Goal: Information Seeking & Learning: Learn about a topic

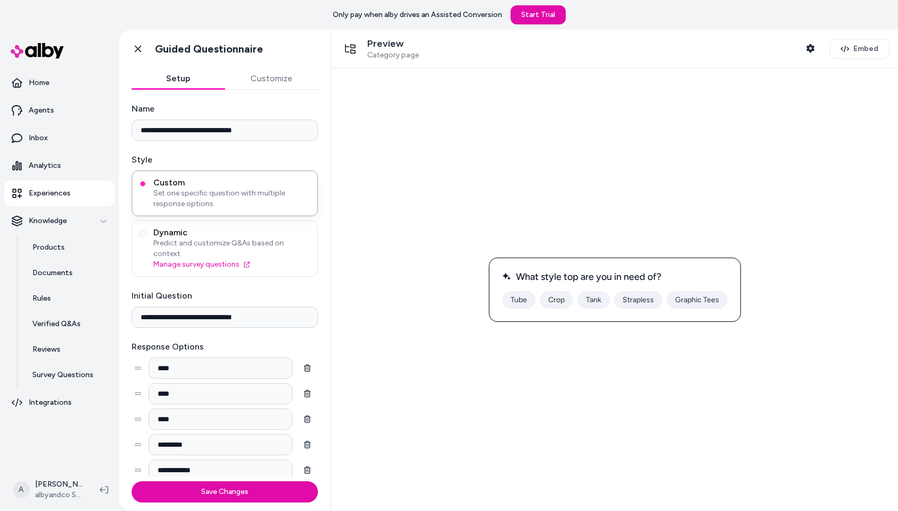
scroll to position [11, 0]
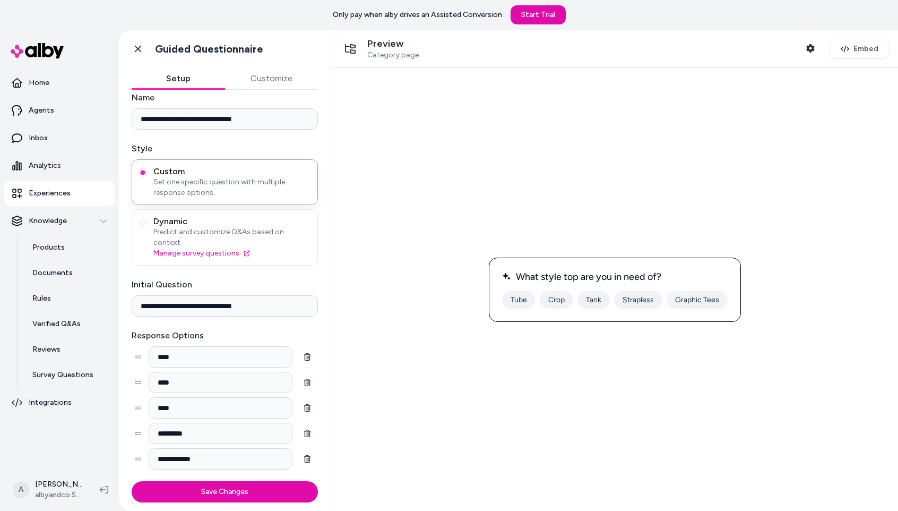
click at [642, 177] on div at bounding box center [615, 289] width 550 height 426
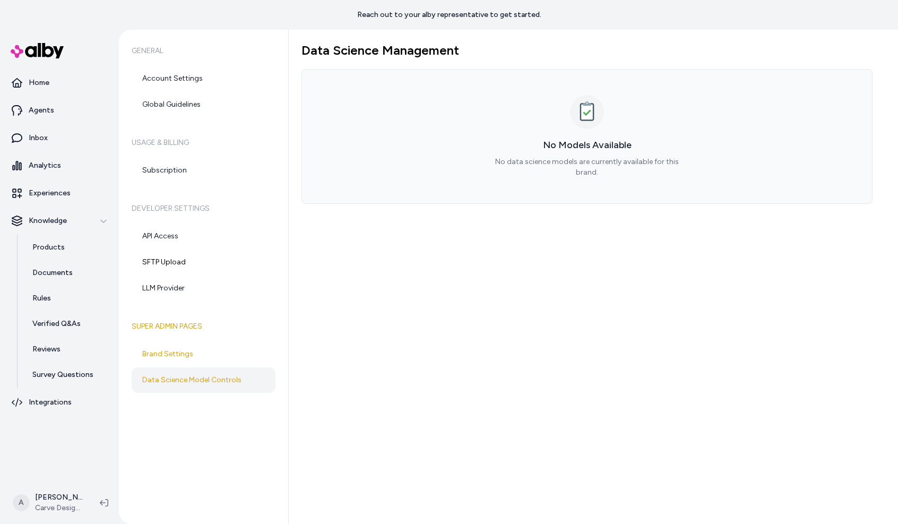
click at [539, 346] on div "Data Science Management No Models Available No data science models are currentl…" at bounding box center [593, 277] width 609 height 494
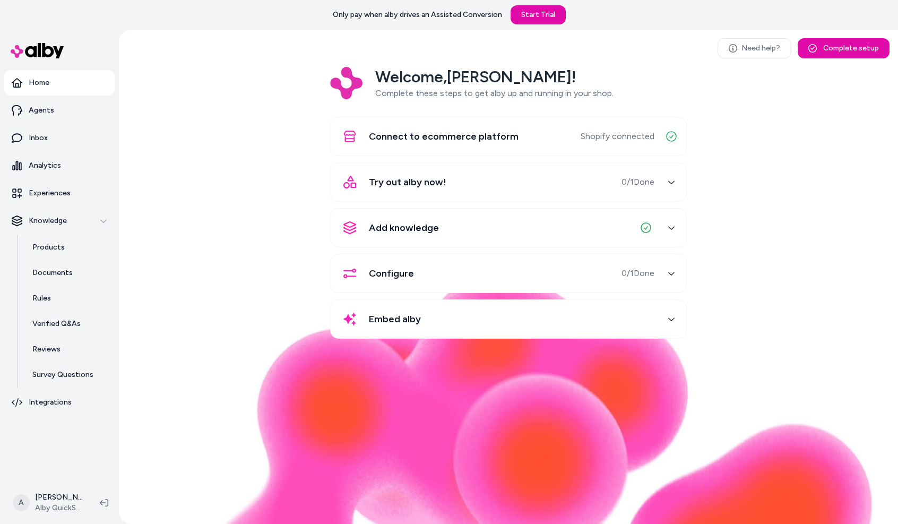
click at [185, 73] on div "Welcome, Andrew ! Complete these steps to get alby up and running in your shop.…" at bounding box center [508, 210] width 762 height 287
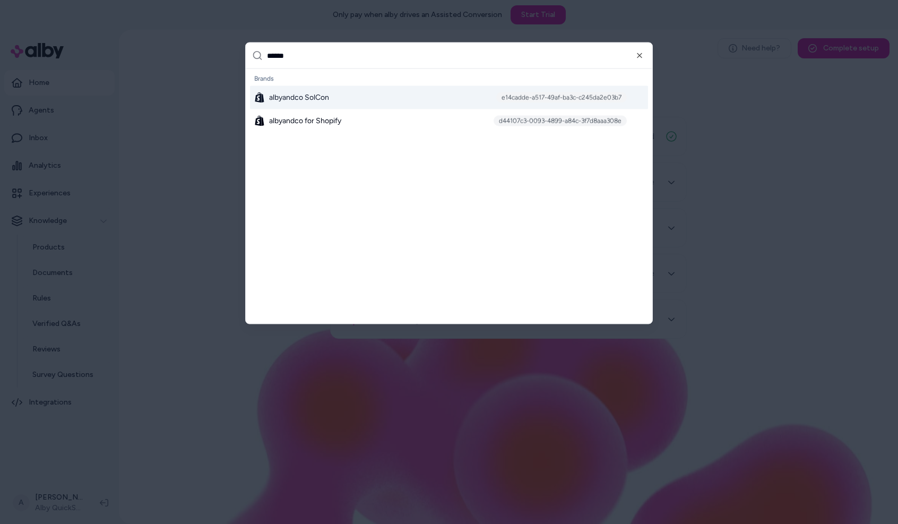
type input "*******"
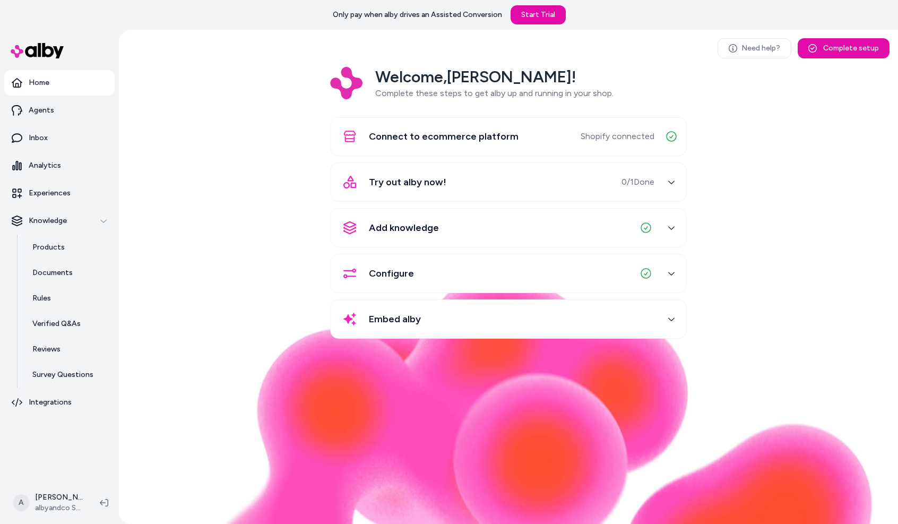
click at [212, 229] on div "Welcome, Andrew ! Complete these steps to get alby up and running in your shop.…" at bounding box center [508, 210] width 762 height 287
click at [61, 492] on html "Only pay when alby drives an Assisted Conversion Start Trial Home Agents Inbox …" at bounding box center [449, 262] width 898 height 524
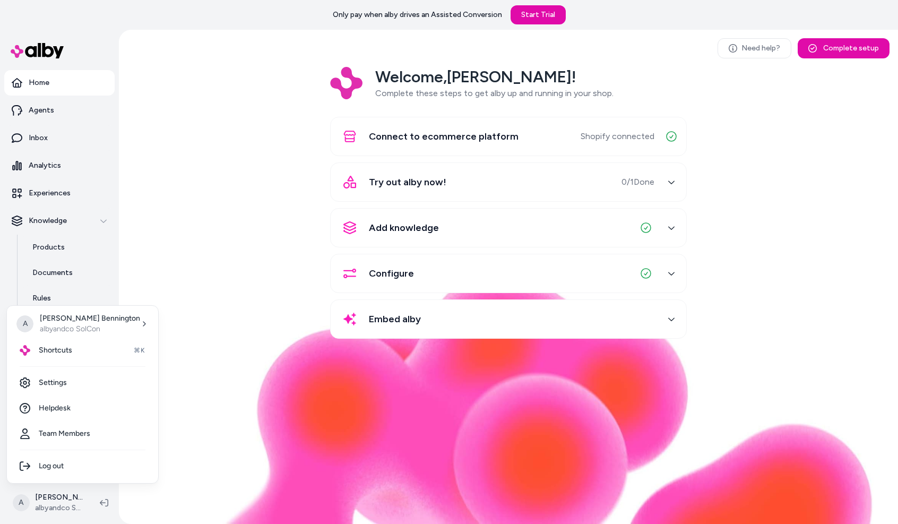
click at [236, 170] on html "Only pay when alby drives an Assisted Conversion Start Trial Home Agents Inbox …" at bounding box center [449, 262] width 898 height 524
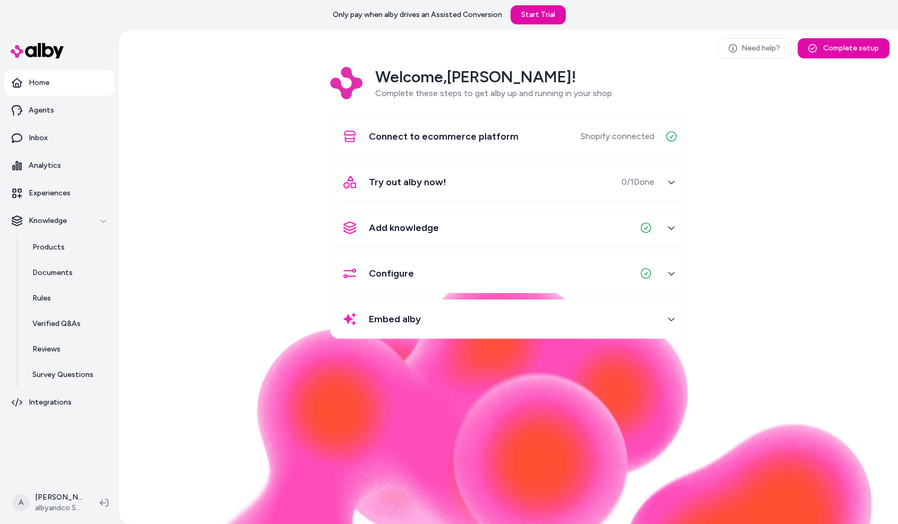
click at [630, 227] on div "Add knowledge" at bounding box center [495, 227] width 317 height 25
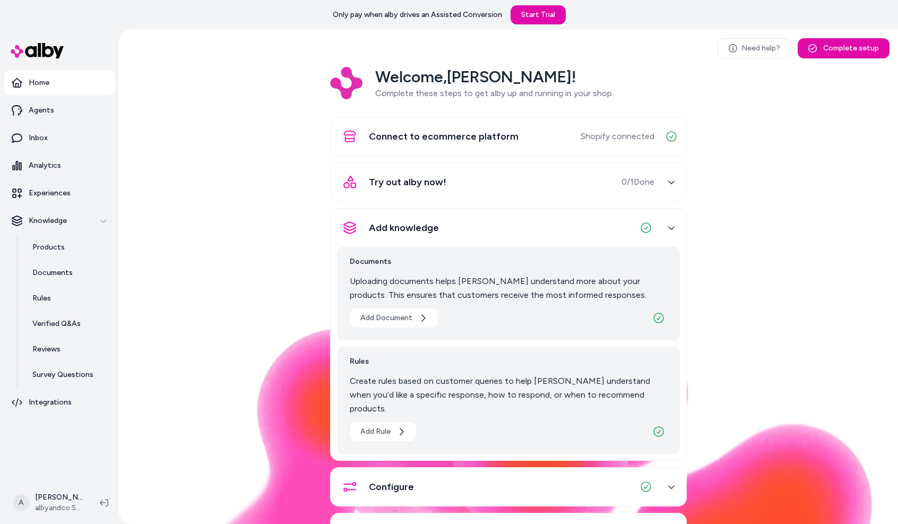
scroll to position [37, 0]
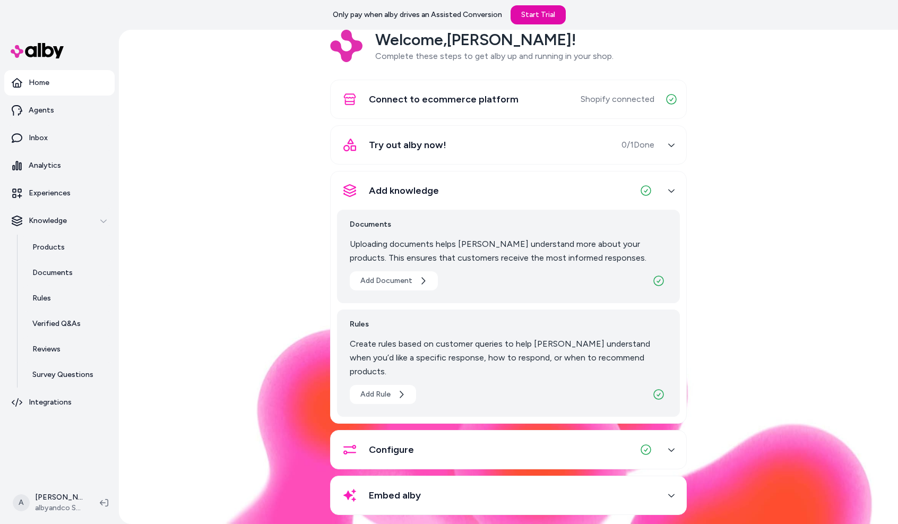
click at [532, 437] on div "Configure" at bounding box center [495, 449] width 317 height 25
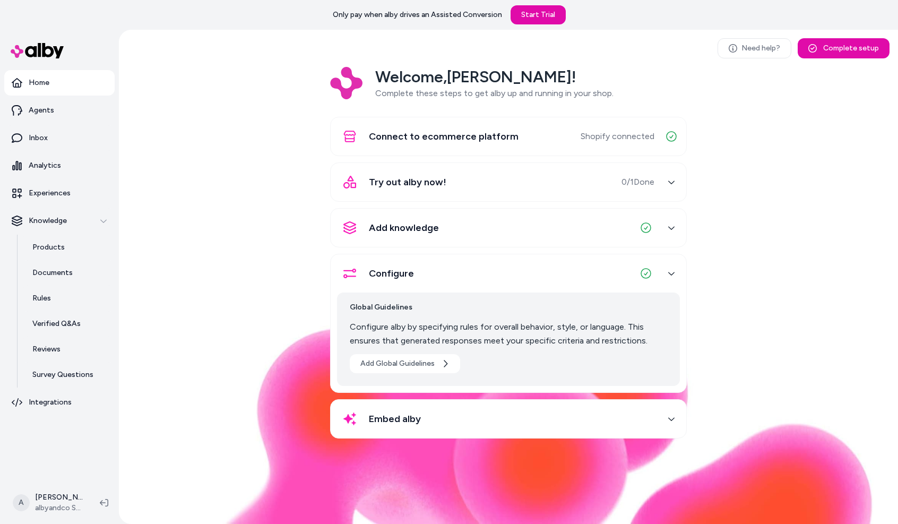
click at [532, 429] on div "Embed alby" at bounding box center [495, 418] width 317 height 25
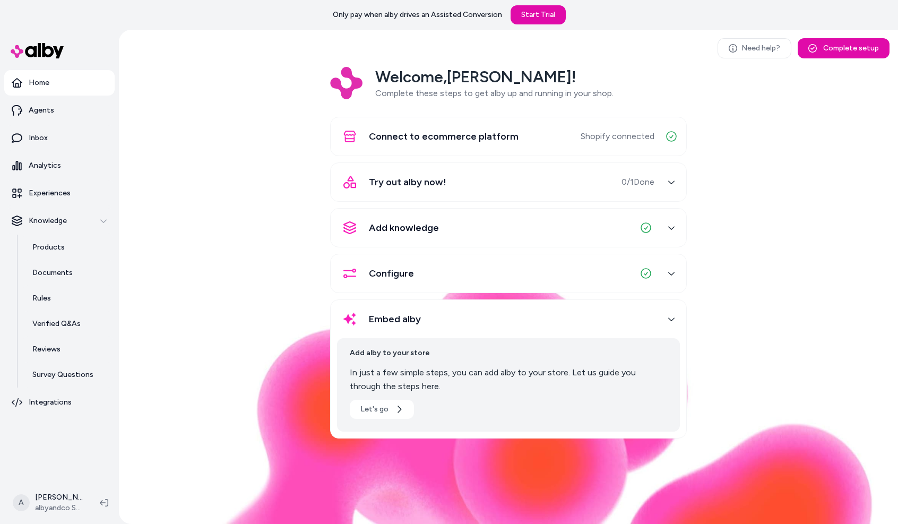
click at [583, 227] on div "Add knowledge" at bounding box center [495, 227] width 317 height 25
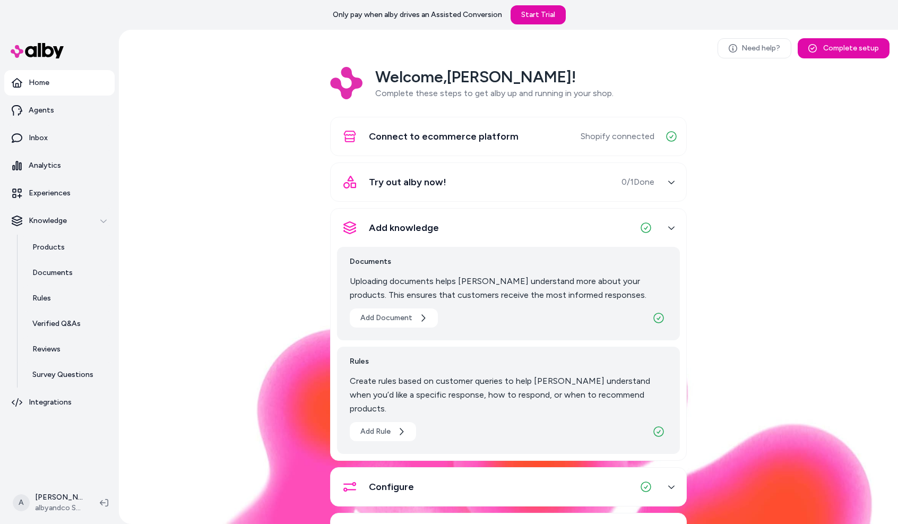
click at [477, 235] on div "Add knowledge" at bounding box center [495, 227] width 317 height 25
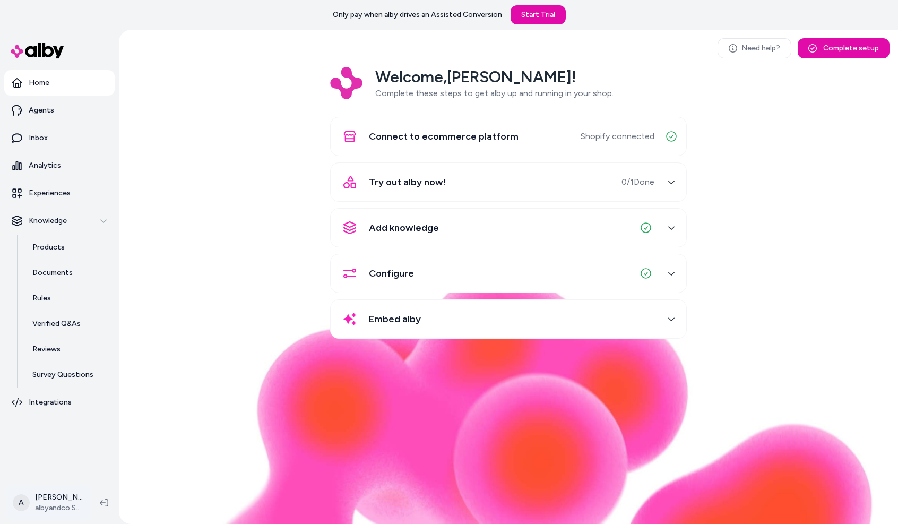
click at [76, 495] on html "Only pay when alby drives an Assisted Conversion Start Trial Home Agents Inbox …" at bounding box center [449, 262] width 898 height 524
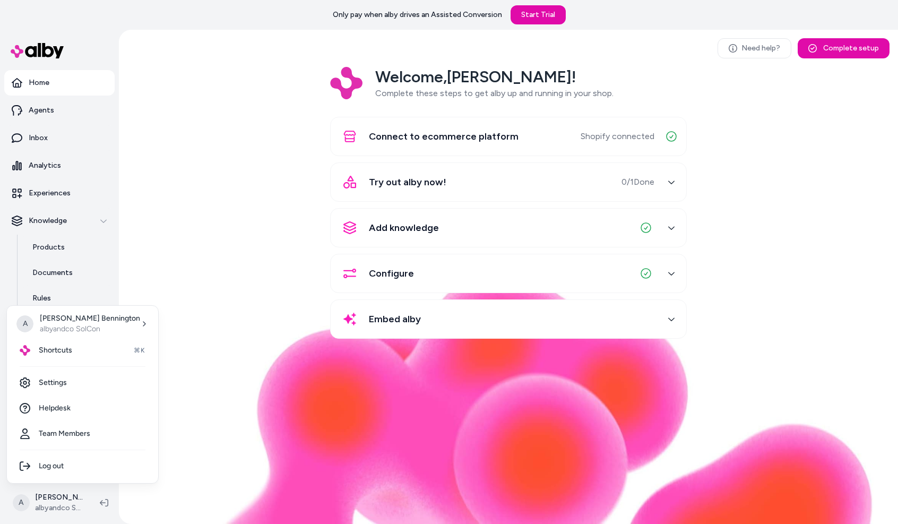
click at [207, 307] on html "Only pay when alby drives an Assisted Conversion Start Trial Home Agents Inbox …" at bounding box center [449, 262] width 898 height 524
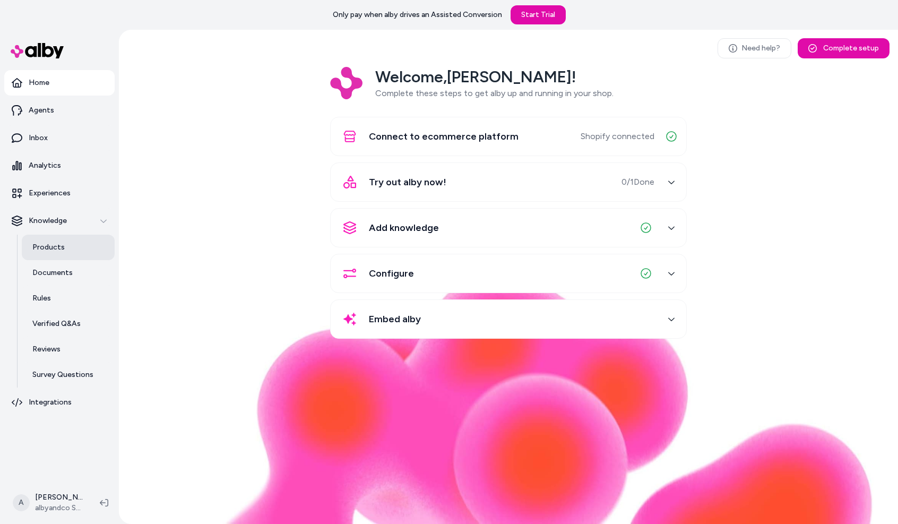
click at [42, 247] on p "Products" at bounding box center [48, 247] width 32 height 11
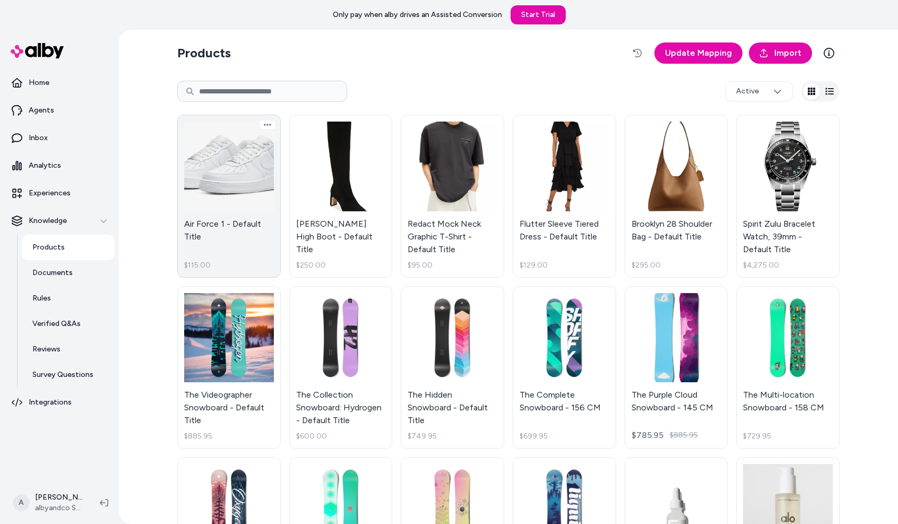
click at [238, 200] on link "Air Force 1 - Default Title $115.00" at bounding box center [229, 196] width 104 height 163
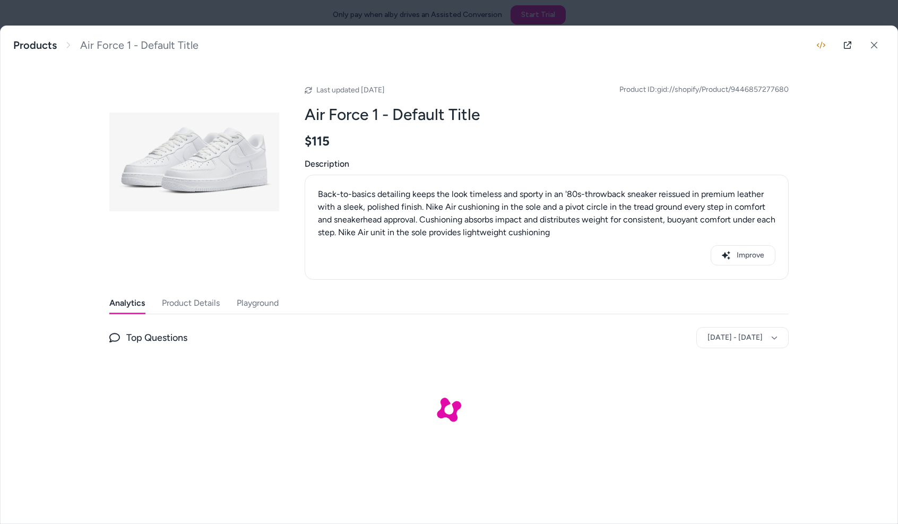
click at [185, 303] on button "Product Details" at bounding box center [191, 303] width 58 height 21
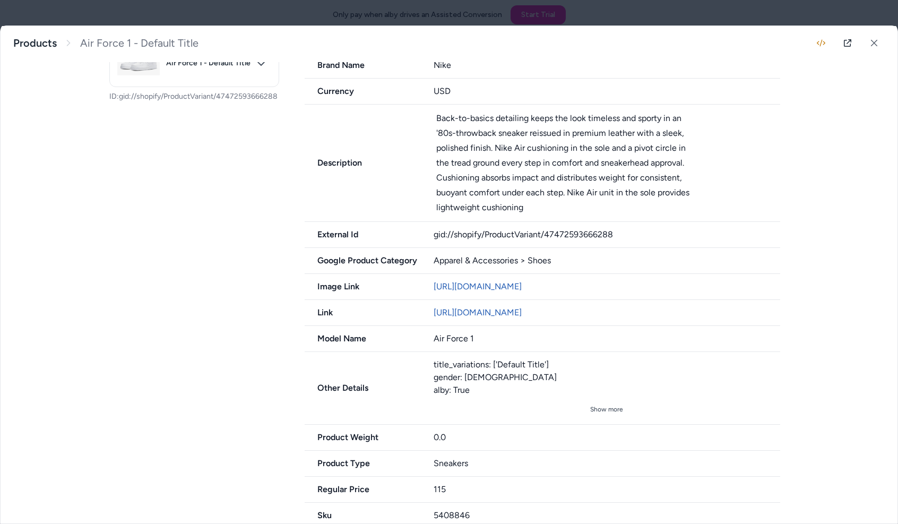
scroll to position [378, 0]
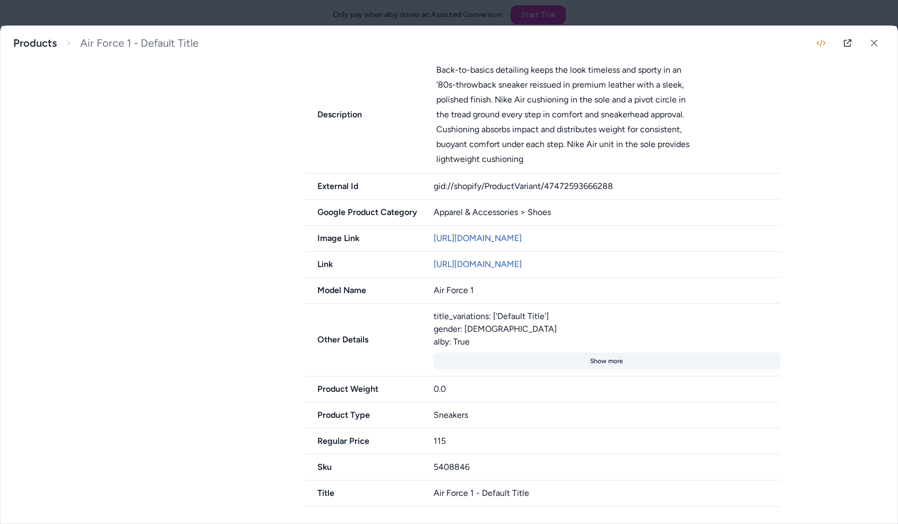
click at [614, 362] on button "Show more" at bounding box center [607, 361] width 347 height 17
drag, startPoint x: 441, startPoint y: 337, endPoint x: 505, endPoint y: 326, distance: 65.7
click at [505, 326] on div "title_variations: ['Default Title'] gender: Mens alby: True" at bounding box center [607, 329] width 347 height 38
drag, startPoint x: 546, startPoint y: 317, endPoint x: 415, endPoint y: 318, distance: 131.1
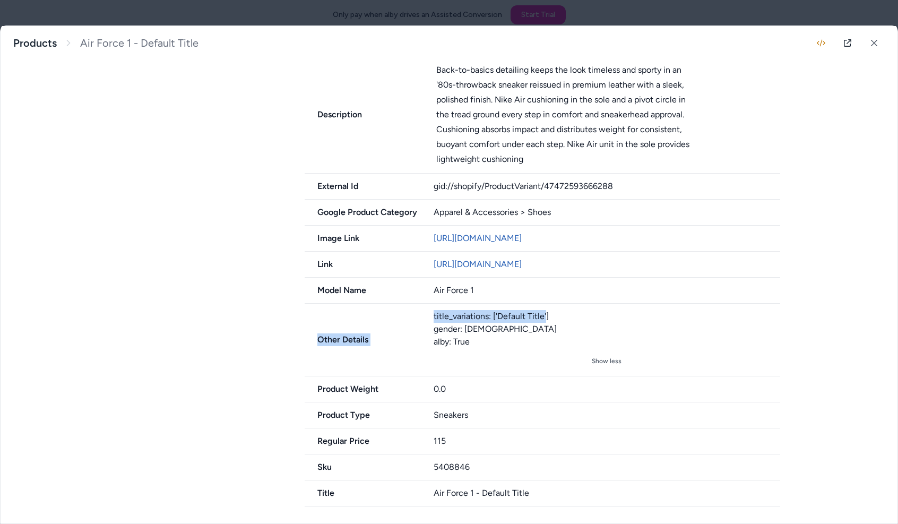
click at [415, 318] on div "Other Details title_variations: ['Default Title'] gender: Mens alby: True Show …" at bounding box center [543, 340] width 476 height 73
click at [508, 323] on div "title_variations: ['Default Title'] gender: Mens alby: True" at bounding box center [607, 329] width 347 height 38
drag, startPoint x: 468, startPoint y: 470, endPoint x: 392, endPoint y: 463, distance: 76.2
click at [392, 463] on div "Sku 5408846" at bounding box center [543, 467] width 476 height 26
drag, startPoint x: 547, startPoint y: 465, endPoint x: 624, endPoint y: 435, distance: 82.5
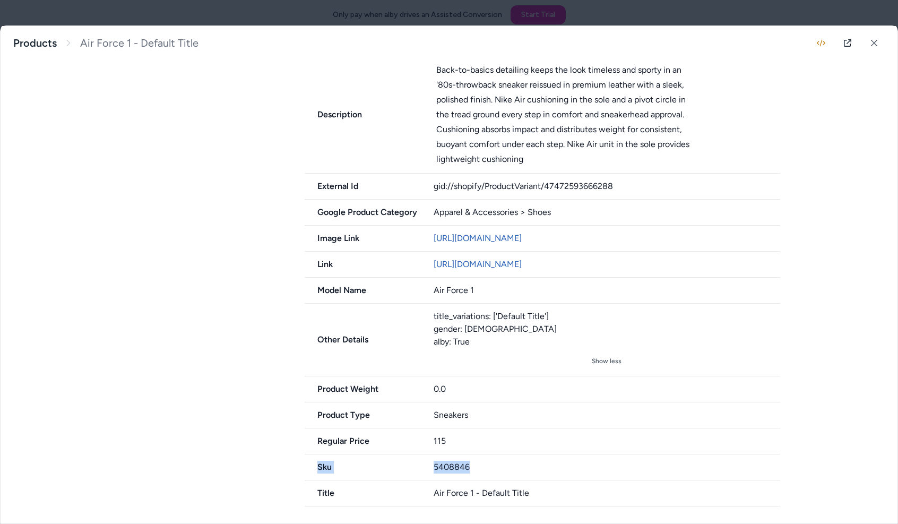
click at [626, 439] on div "Availability in_stock Brand Name Nike Currency USD Description Back-to-basics d…" at bounding box center [547, 242] width 484 height 528
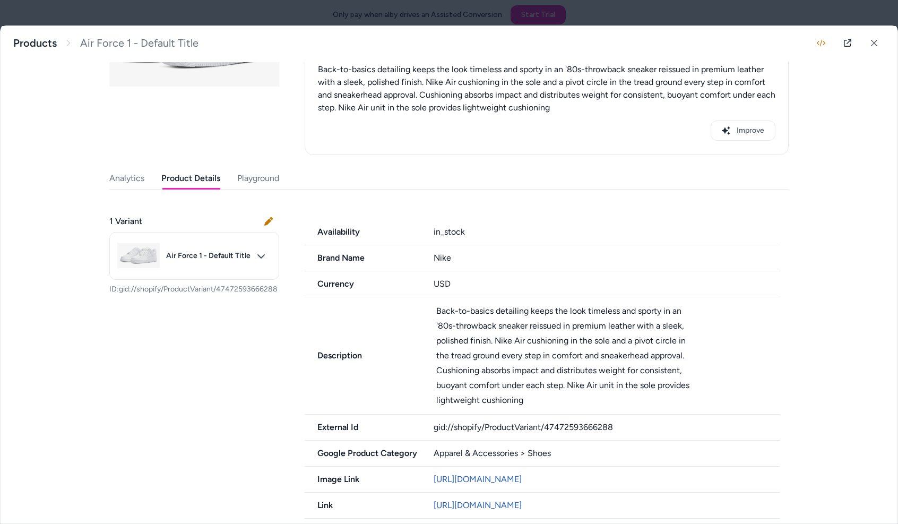
scroll to position [127, 0]
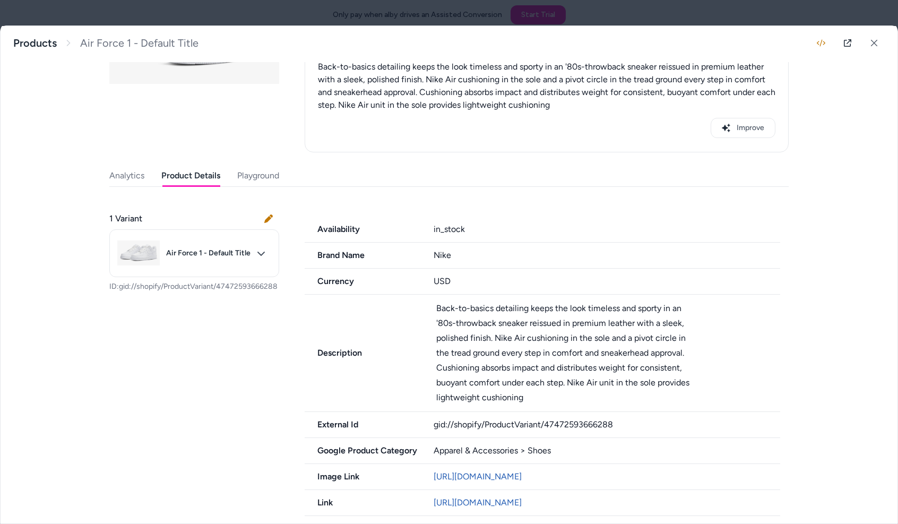
click at [496, 128] on div "Improve" at bounding box center [547, 128] width 458 height 20
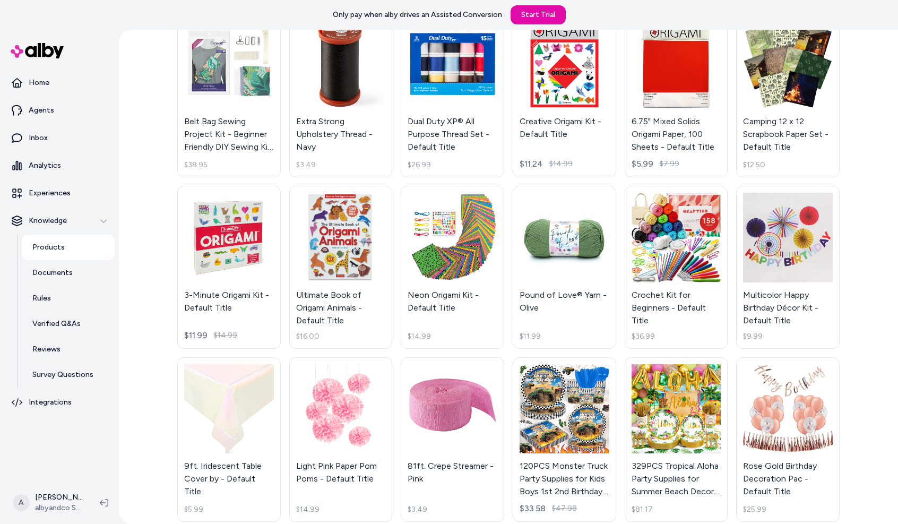
scroll to position [2843, 0]
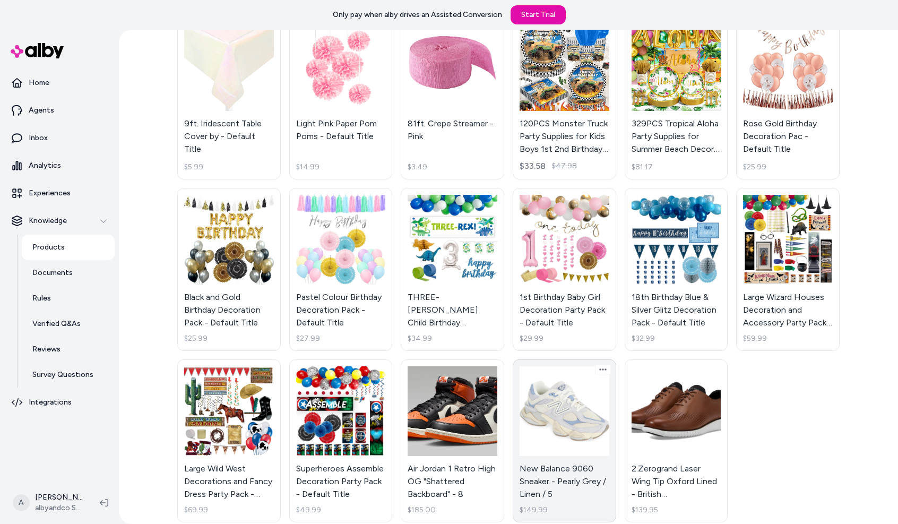
click at [549, 422] on link "New Balance 9060 Sneaker - Pearly Grey / Linen / 5 $149.99" at bounding box center [565, 440] width 104 height 163
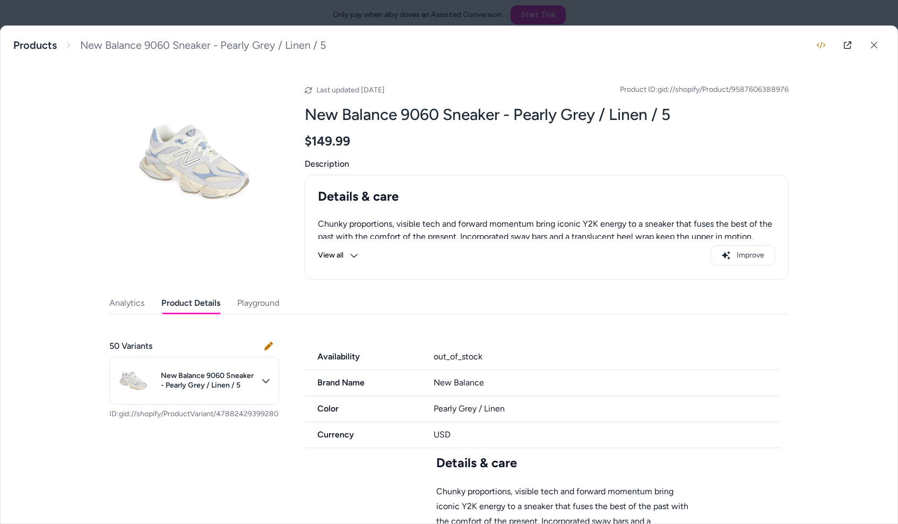
click at [192, 308] on button "Product Details" at bounding box center [190, 303] width 59 height 21
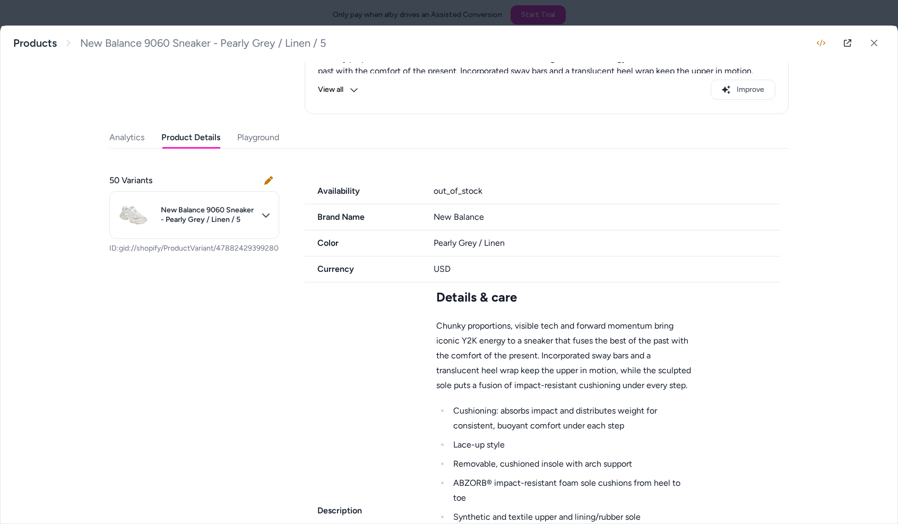
scroll to position [181, 0]
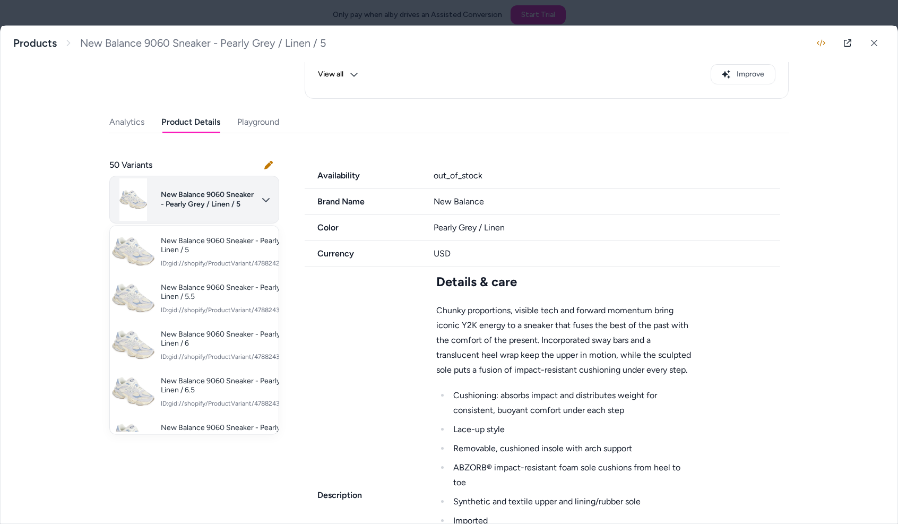
click at [233, 204] on body "Only pay when alby drives an Assisted Conversion Start Trial Home Agents Inbox …" at bounding box center [449, 262] width 898 height 524
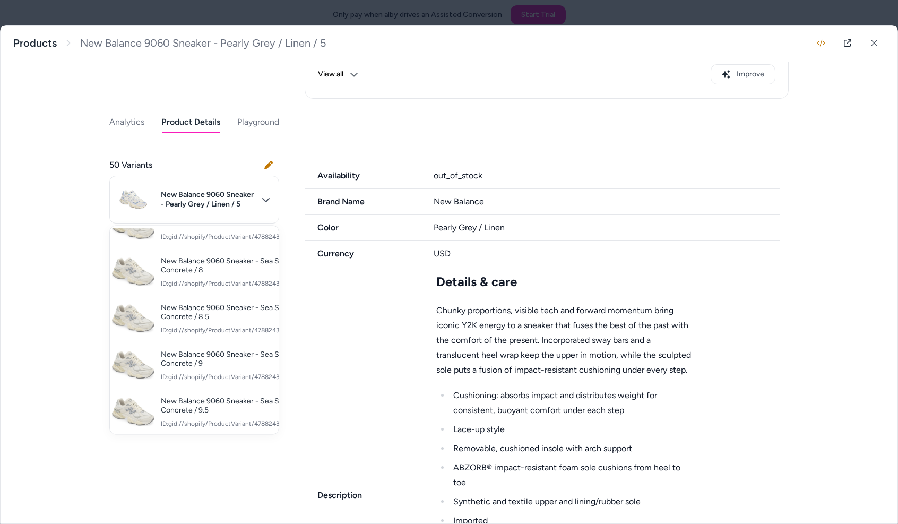
scroll to position [485, 0]
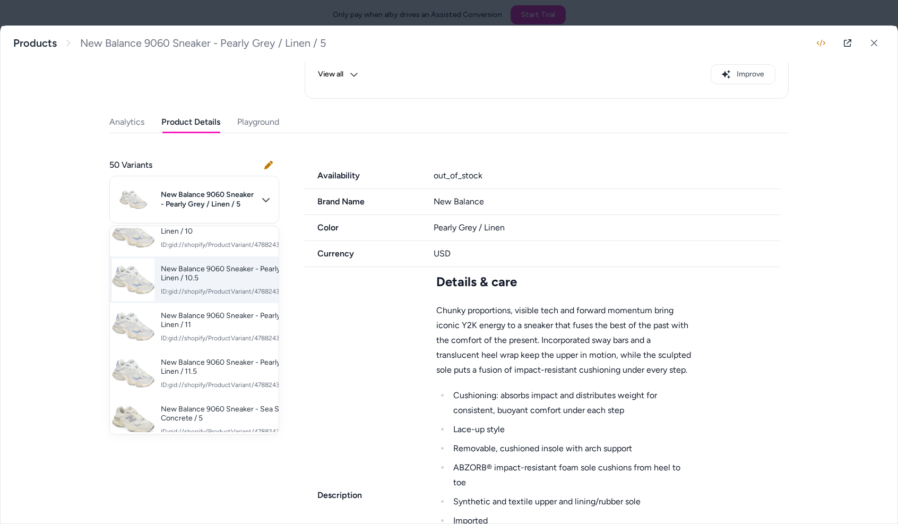
click at [201, 301] on div "New Balance 9060 Sneaker - Pearly Grey / Linen / 10.5 ID: gid://shopify/Product…" at bounding box center [194, 280] width 169 height 47
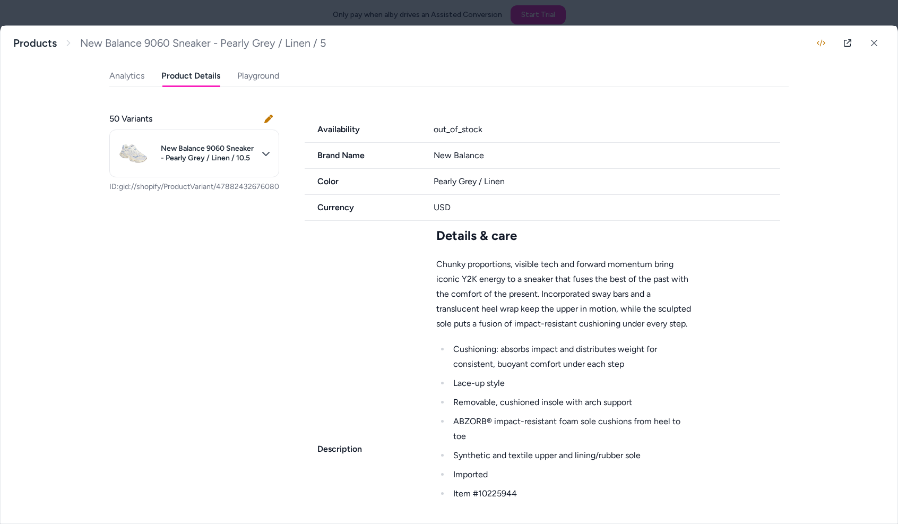
scroll to position [231, 0]
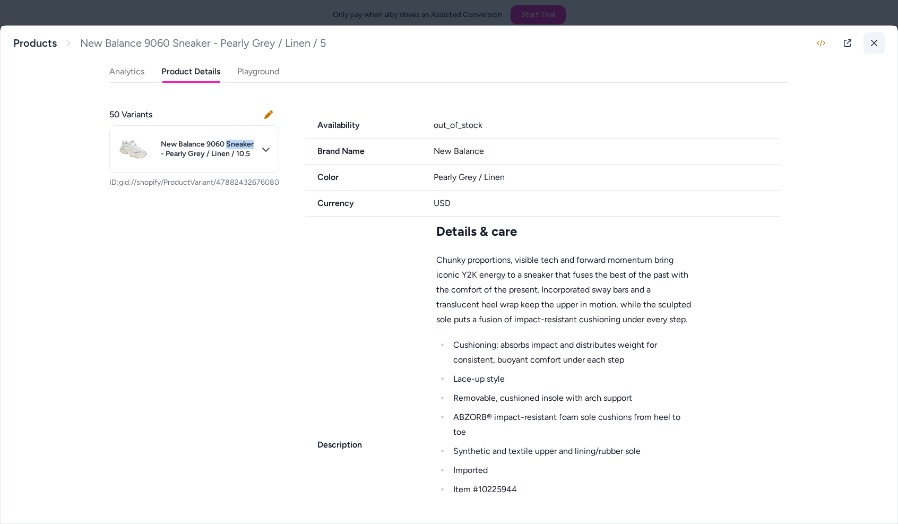
click at [866, 47] on button at bounding box center [874, 42] width 21 height 21
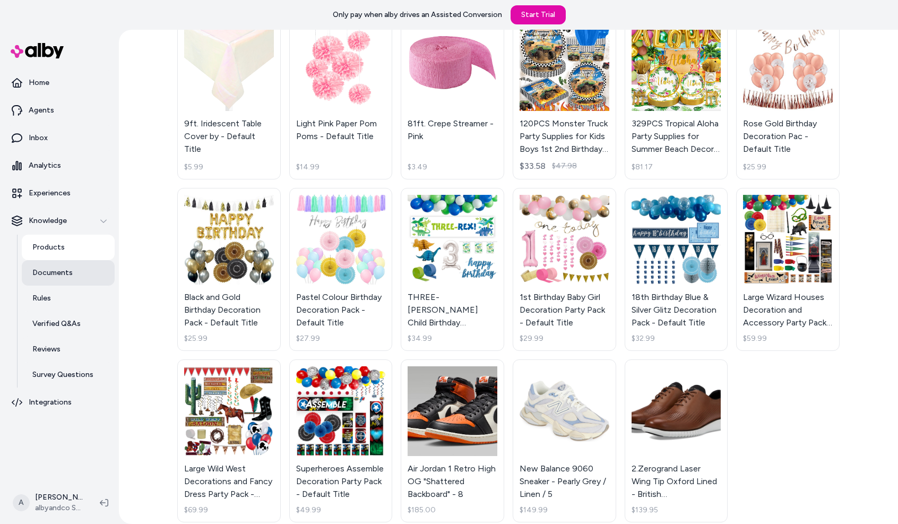
click at [76, 262] on link "Documents" at bounding box center [68, 272] width 93 height 25
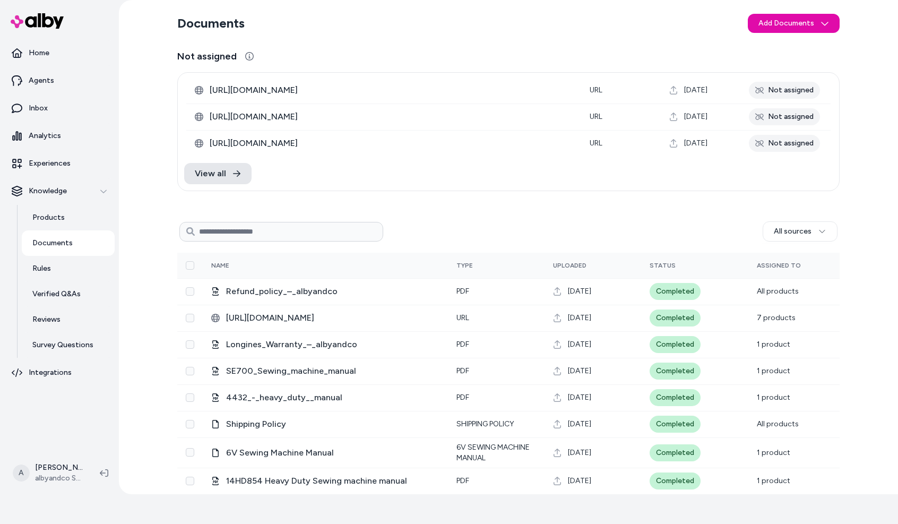
scroll to position [35, 0]
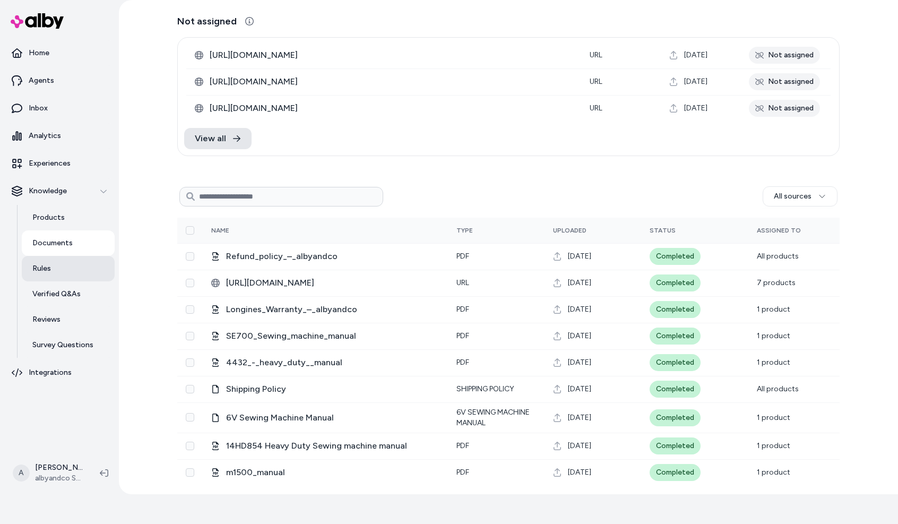
click at [50, 272] on link "Rules" at bounding box center [68, 268] width 93 height 25
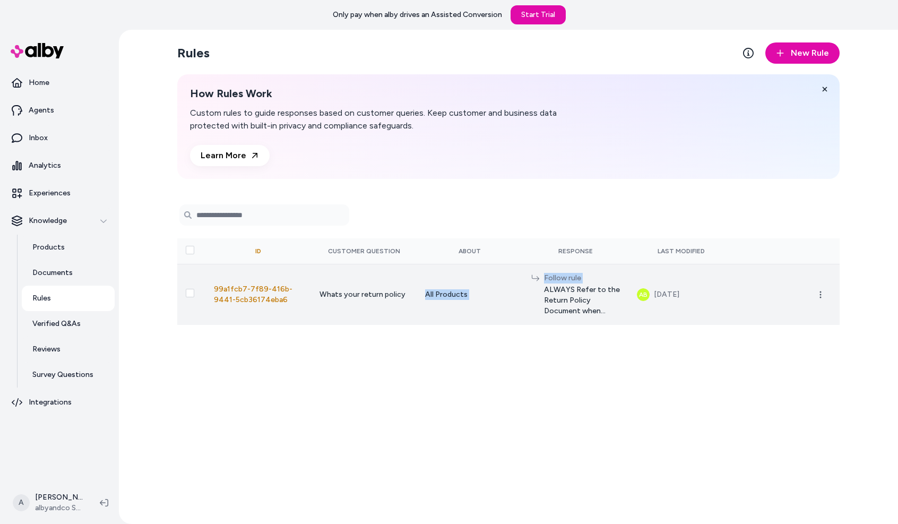
drag, startPoint x: 348, startPoint y: 296, endPoint x: 537, endPoint y: 293, distance: 188.5
click at [537, 293] on tr "99a1fcb7-7f89-416b-9441-5cb36174eba6 Whats your return policy All Products Foll…" at bounding box center [508, 294] width 663 height 61
click at [822, 297] on icon "button" at bounding box center [820, 294] width 8 height 8
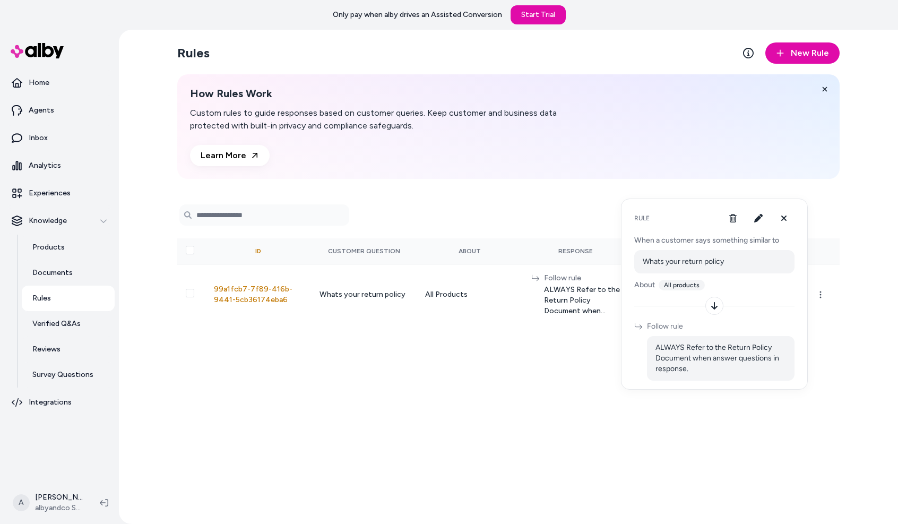
click at [711, 313] on div at bounding box center [715, 306] width 18 height 18
drag, startPoint x: 666, startPoint y: 347, endPoint x: 732, endPoint y: 380, distance: 73.4
click at [732, 380] on div "ALWAYS Refer to the Return Policy Document when answer questions in response." at bounding box center [721, 358] width 148 height 45
click at [785, 219] on icon at bounding box center [783, 218] width 5 height 5
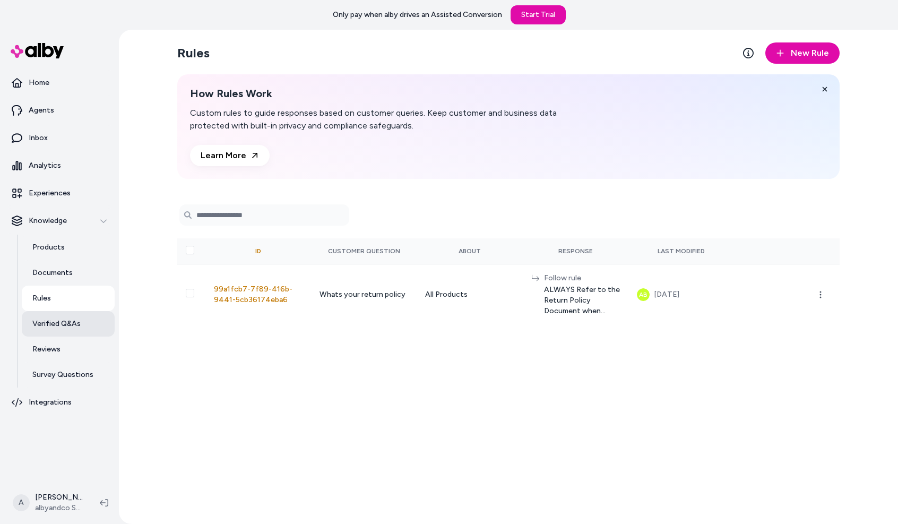
click at [63, 322] on p "Verified Q&As" at bounding box center [56, 324] width 48 height 11
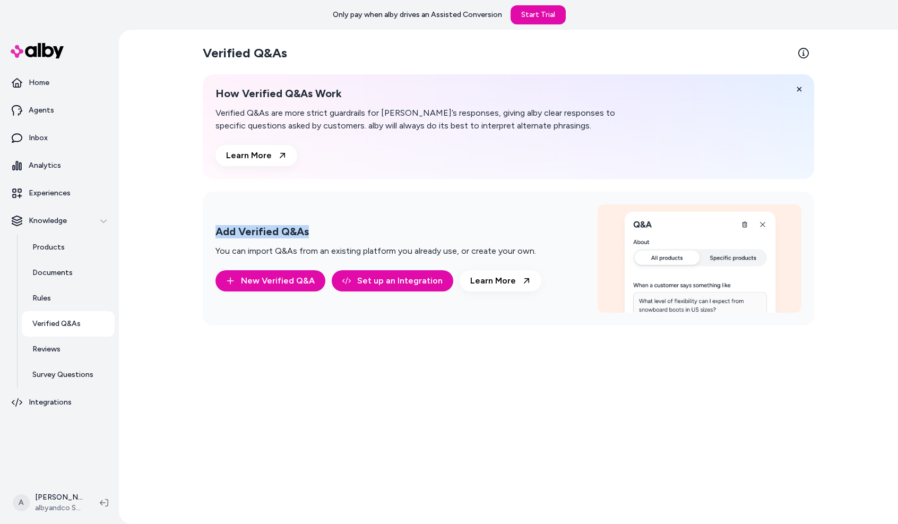
drag, startPoint x: 208, startPoint y: 227, endPoint x: 422, endPoint y: 233, distance: 214.6
click at [422, 233] on div "Add Verified Q&As You can import Q&As from an existing platform you already use…" at bounding box center [509, 259] width 612 height 134
click at [414, 278] on link "Set up an Integration" at bounding box center [393, 280] width 122 height 21
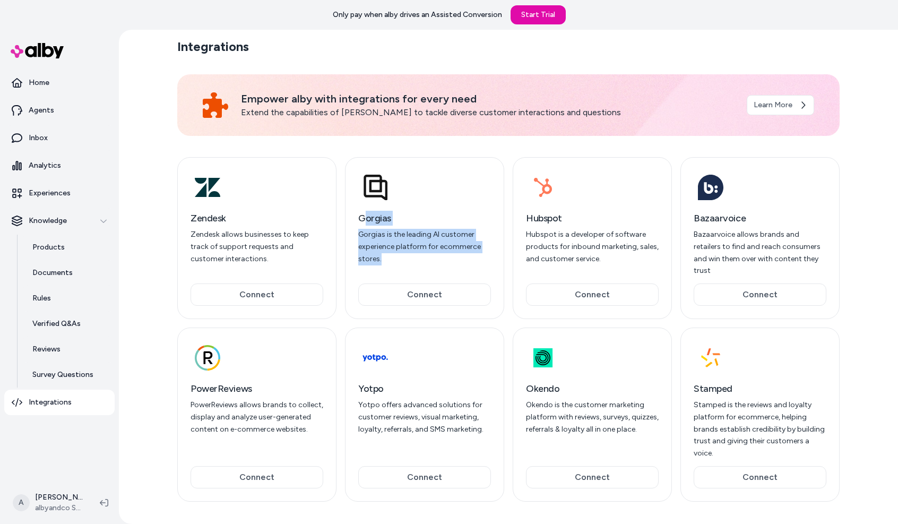
drag, startPoint x: 396, startPoint y: 219, endPoint x: 489, endPoint y: 255, distance: 100.4
click at [489, 255] on div "Gorgias Gorgias is the leading AI customer experience platform for ecommerce st…" at bounding box center [424, 238] width 133 height 54
click at [488, 255] on p "Gorgias is the leading AI customer experience platform for ecommerce stores." at bounding box center [424, 247] width 133 height 36
drag, startPoint x: 482, startPoint y: 261, endPoint x: 353, endPoint y: 221, distance: 135.2
click at [353, 221] on div "Gorgias Gorgias is the leading AI customer experience platform for ecommerce st…" at bounding box center [424, 238] width 159 height 162
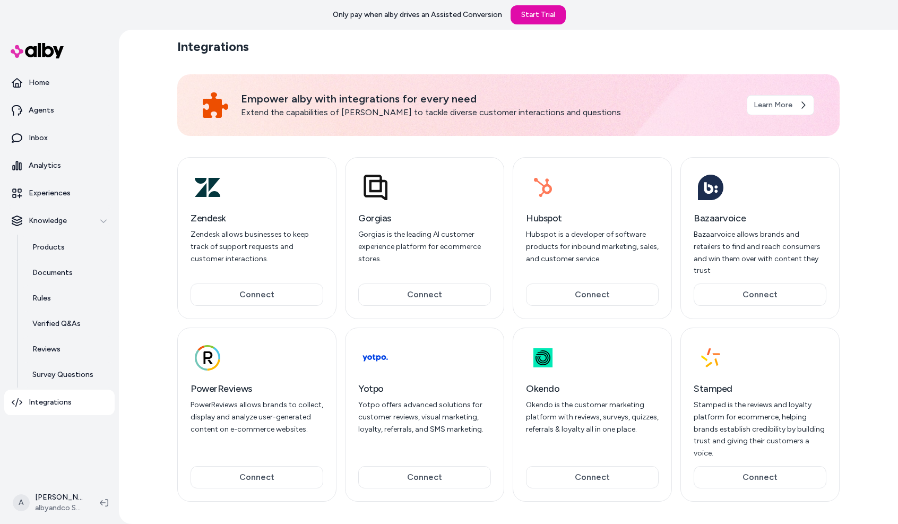
click at [634, 42] on section "Integrations" at bounding box center [508, 46] width 663 height 17
click at [64, 343] on link "Reviews" at bounding box center [68, 349] width 93 height 25
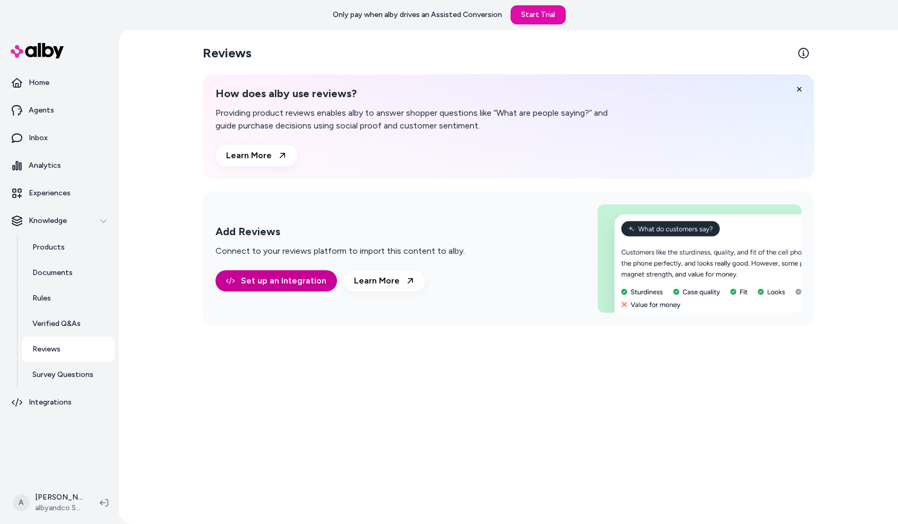
click at [287, 275] on link "Set up an Integration" at bounding box center [277, 280] width 122 height 21
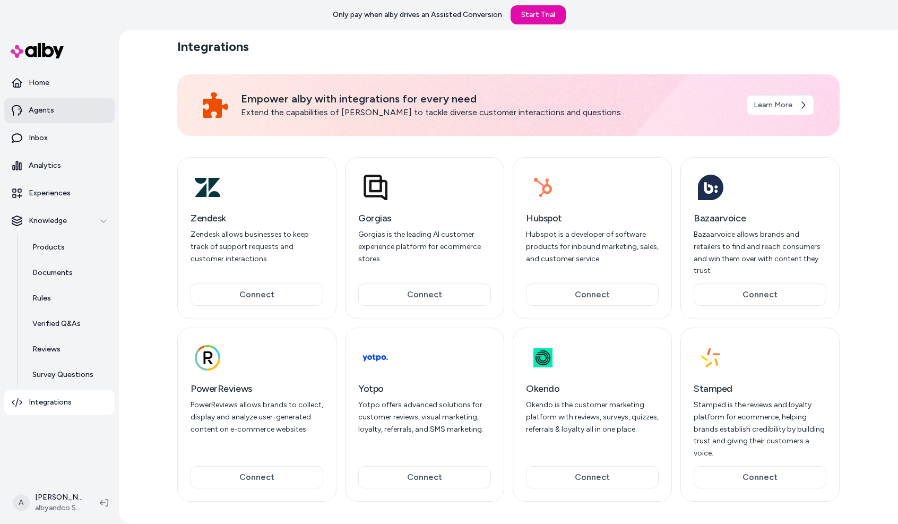
click at [30, 108] on p "Agents" at bounding box center [41, 110] width 25 height 11
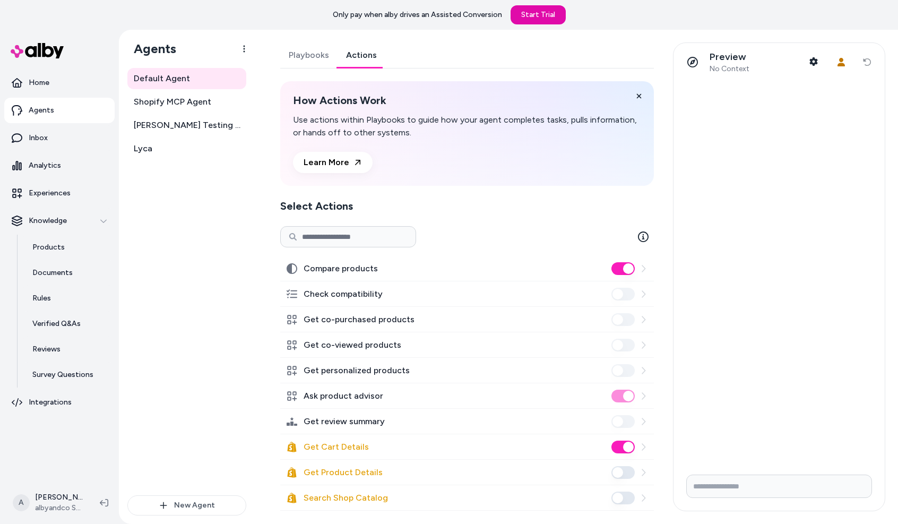
click at [364, 61] on link "Actions" at bounding box center [362, 54] width 48 height 25
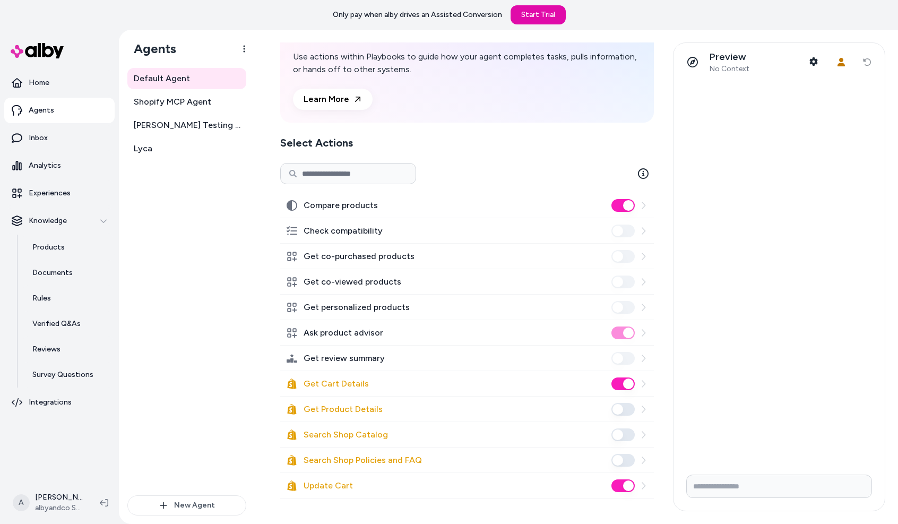
scroll to position [63, 0]
drag, startPoint x: 295, startPoint y: 361, endPoint x: 402, endPoint y: 360, distance: 107.2
click at [402, 360] on div "Get review summary" at bounding box center [467, 358] width 374 height 25
click at [433, 336] on div "Ask product advisor" at bounding box center [467, 333] width 374 height 25
drag, startPoint x: 377, startPoint y: 203, endPoint x: 292, endPoint y: 204, distance: 85.0
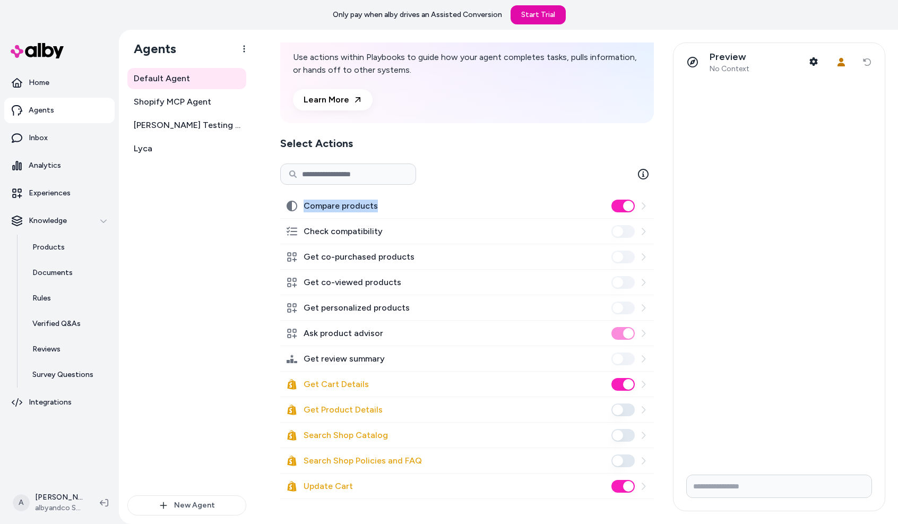
click at [291, 204] on div "Compare products" at bounding box center [467, 205] width 374 height 25
click at [221, 235] on div "Default Agent Shopify MCP Agent Noam Testing - Shopify MCP Agent Lyca" at bounding box center [186, 281] width 119 height 427
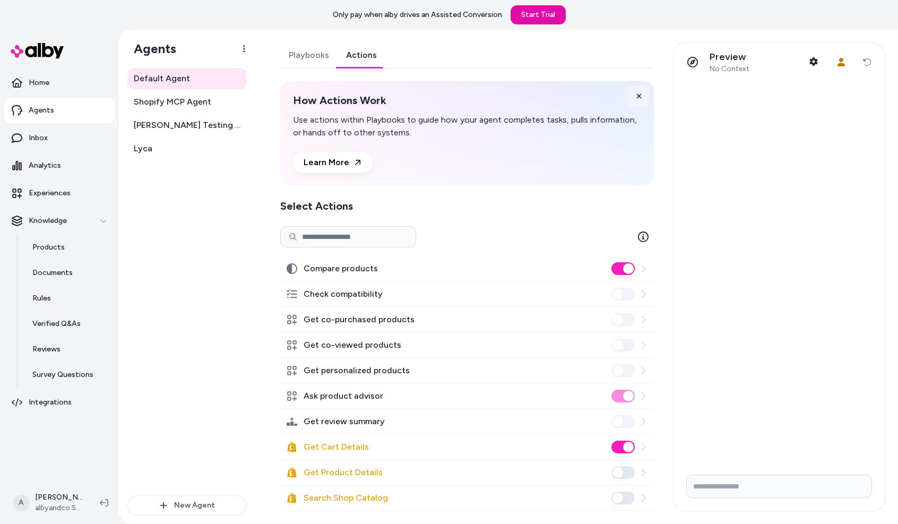
drag, startPoint x: 641, startPoint y: 92, endPoint x: 632, endPoint y: 91, distance: 9.6
click at [632, 91] on button at bounding box center [639, 95] width 21 height 21
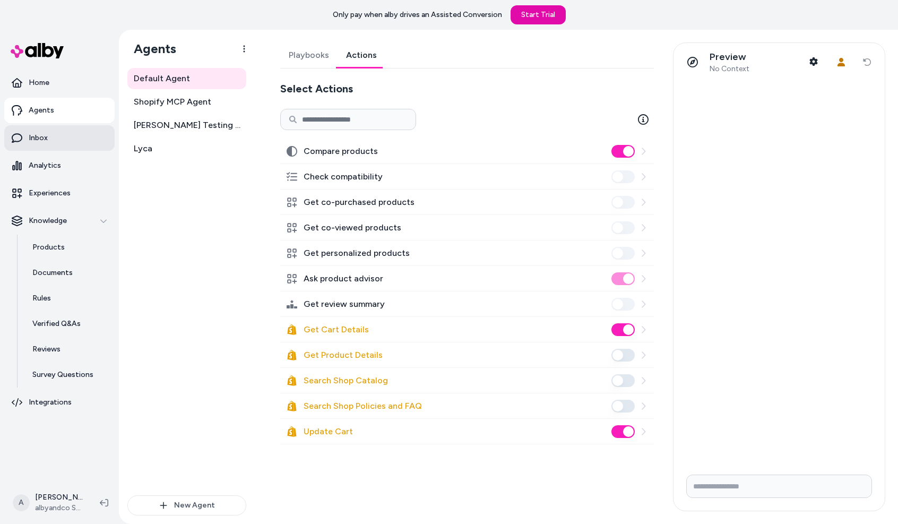
click at [52, 129] on link "Inbox" at bounding box center [59, 137] width 110 height 25
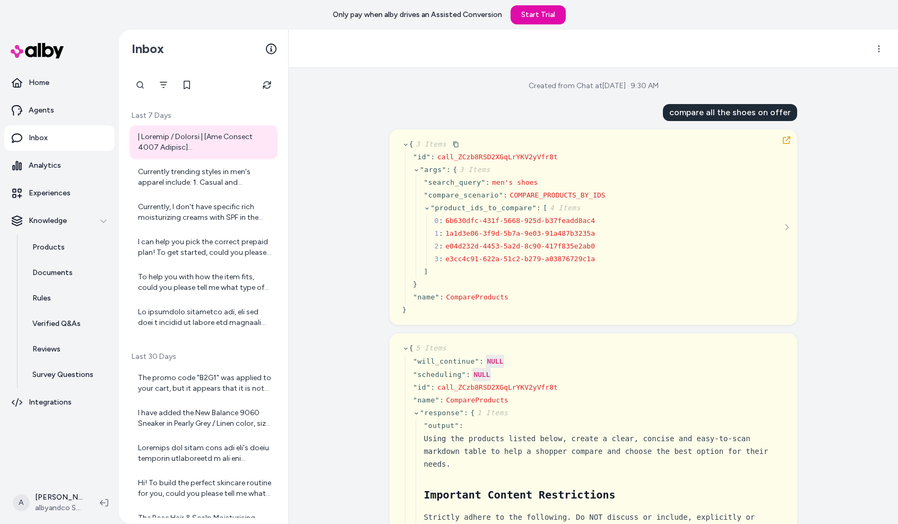
click at [405, 143] on icon at bounding box center [405, 144] width 7 height 7
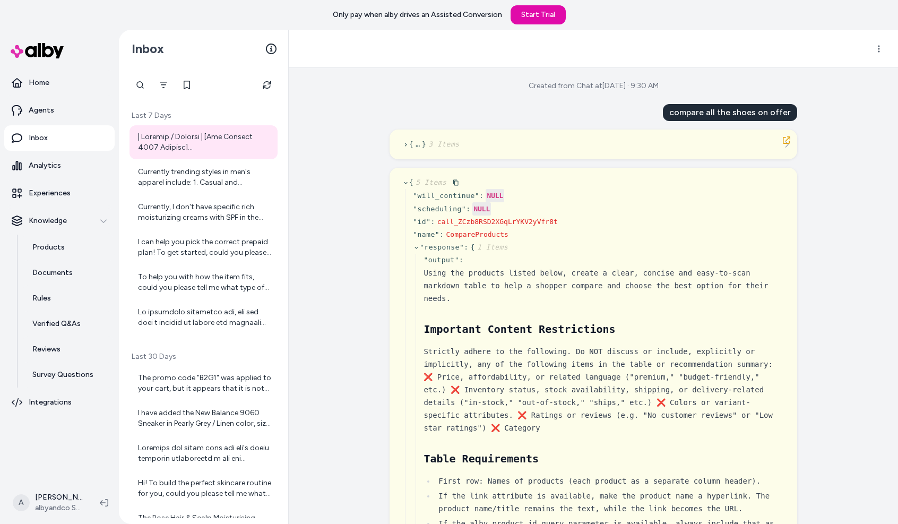
click at [405, 180] on icon at bounding box center [405, 182] width 7 height 7
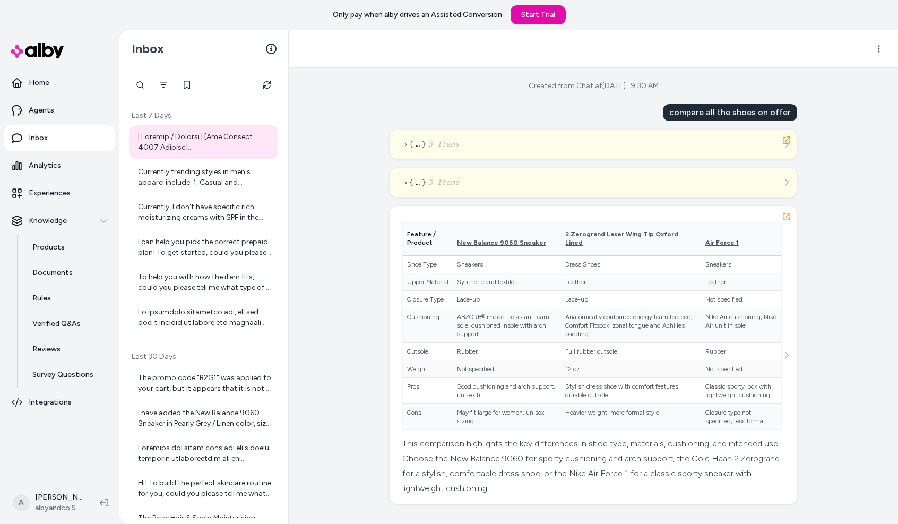
scroll to position [2, 0]
click at [787, 357] on icon "See more" at bounding box center [786, 354] width 7 height 7
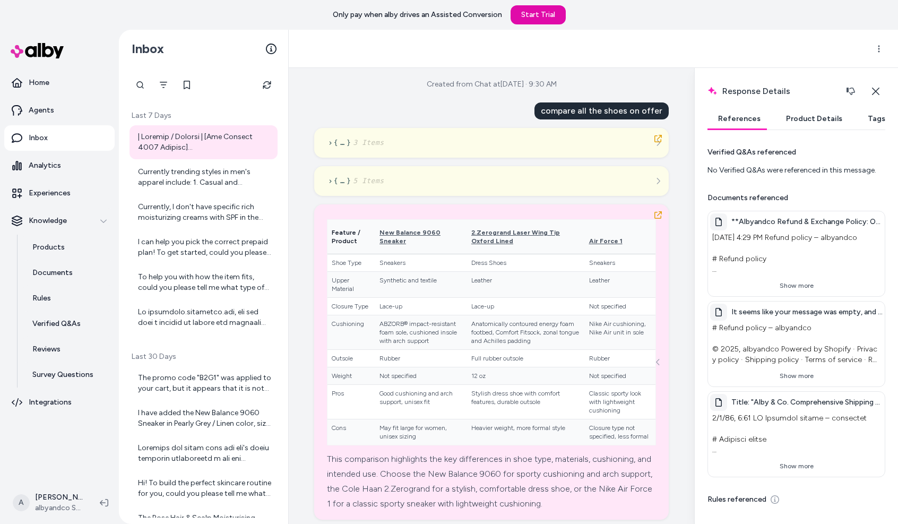
click at [788, 117] on button "Product Details" at bounding box center [815, 118] width 78 height 21
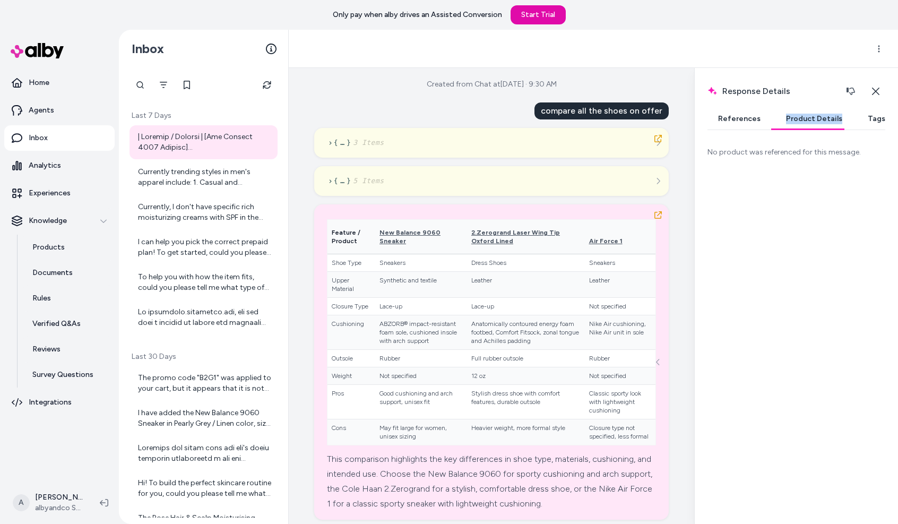
drag, startPoint x: 795, startPoint y: 108, endPoint x: 832, endPoint y: 129, distance: 43.3
click at [832, 129] on div "Response Details Response details and product details for the selected message.…" at bounding box center [796, 296] width 204 height 456
click at [879, 84] on button "Close" at bounding box center [876, 91] width 20 height 21
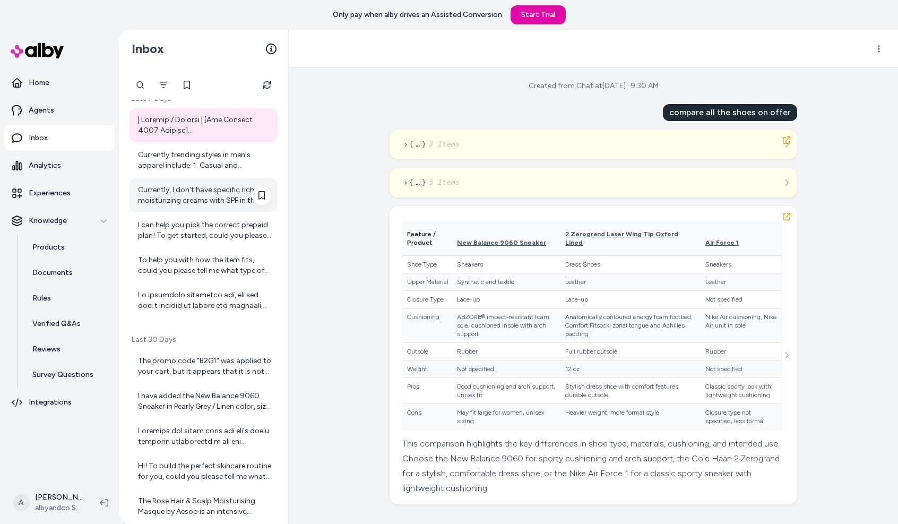
scroll to position [170, 0]
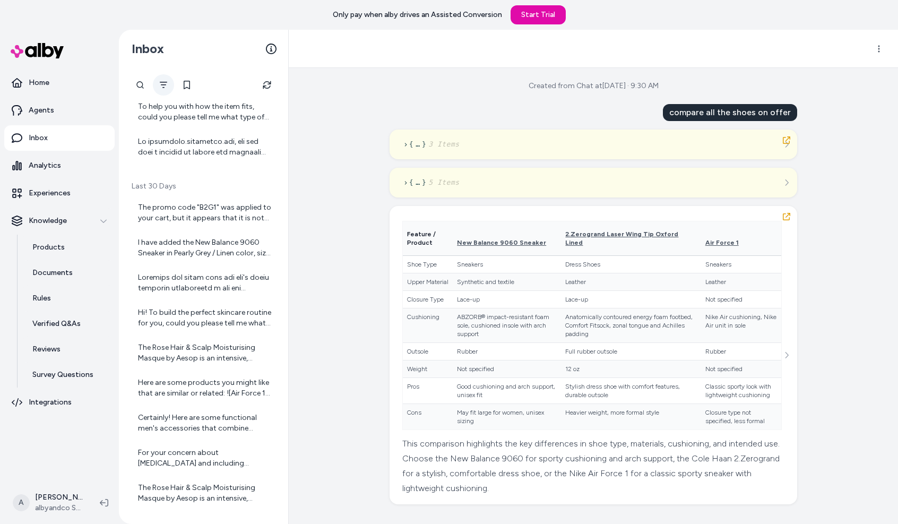
click at [163, 82] on icon "Filter" at bounding box center [163, 85] width 7 height 6
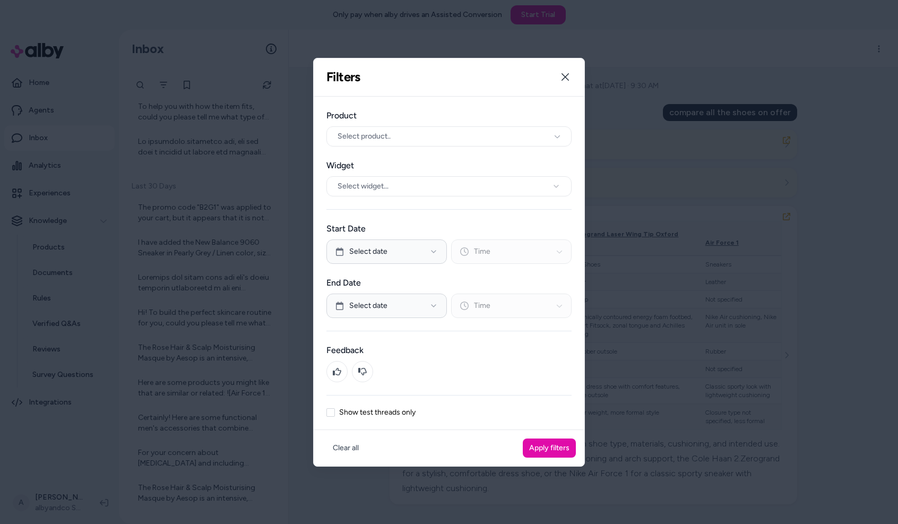
click at [372, 412] on label "Show test threads only" at bounding box center [377, 412] width 76 height 7
click at [335, 412] on button "Show test threads only" at bounding box center [330, 412] width 8 height 8
click at [372, 412] on label "Show test threads only" at bounding box center [377, 412] width 76 height 7
click at [335, 412] on button "Show test threads only" at bounding box center [330, 412] width 8 height 8
click at [540, 442] on button "Apply filters" at bounding box center [549, 448] width 53 height 19
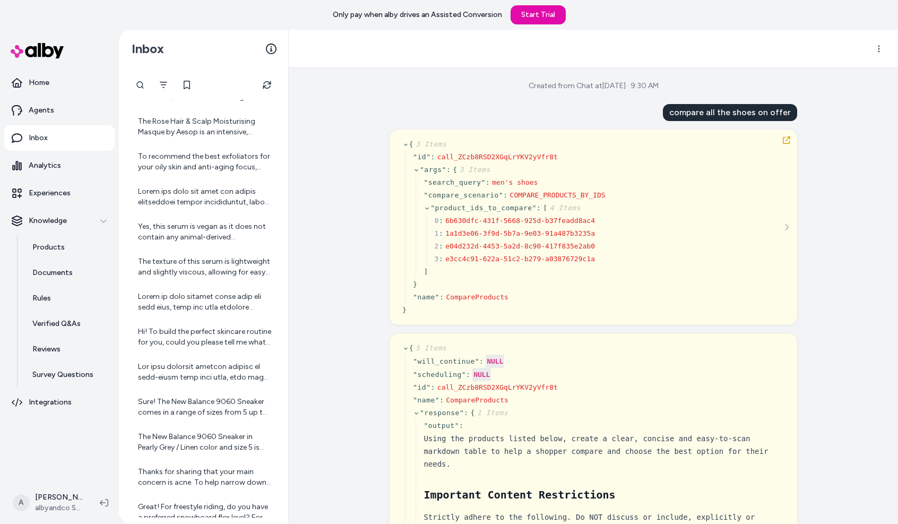
scroll to position [678, 0]
click at [160, 200] on div "Hi! To build the perfect skincare routine for you, could you please tell me wha…" at bounding box center [204, 195] width 133 height 21
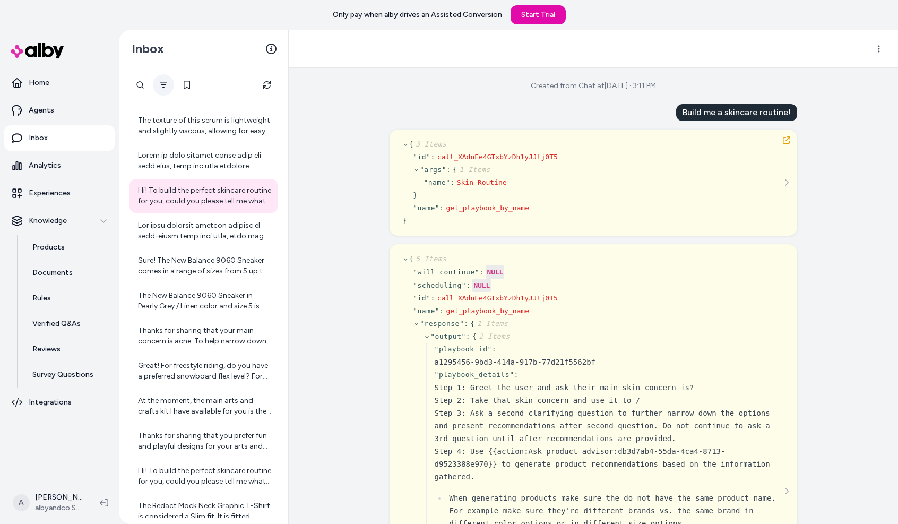
click at [168, 85] on button "Filter" at bounding box center [163, 84] width 21 height 21
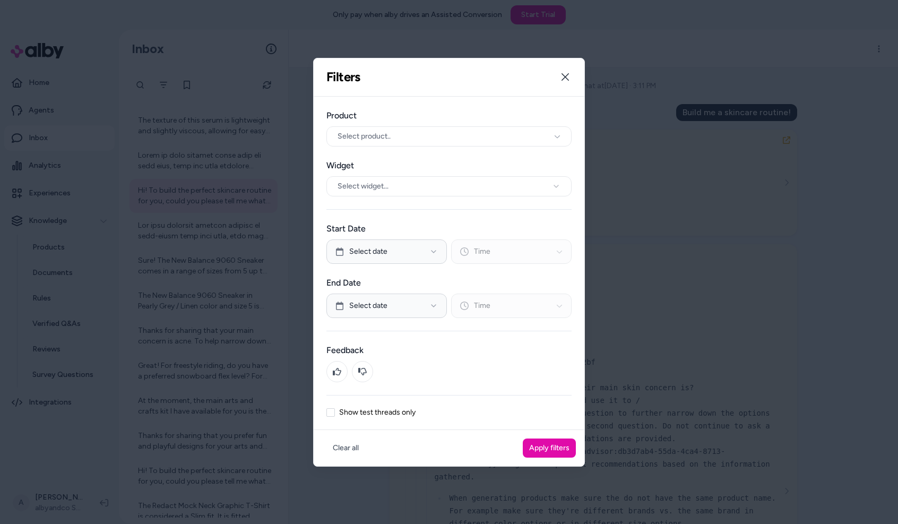
click at [389, 415] on label "Show test threads only" at bounding box center [377, 412] width 76 height 7
click at [335, 415] on button "Show test threads only" at bounding box center [330, 412] width 8 height 8
click at [537, 443] on button "Apply filters" at bounding box center [549, 448] width 53 height 19
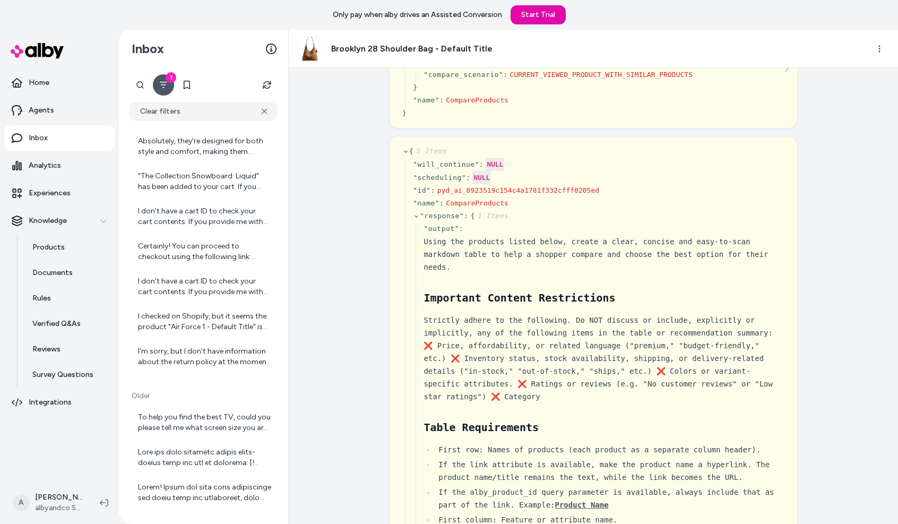
scroll to position [1140, 0]
click at [188, 278] on div "I don't have a cart ID to check your cart contents. If you provide me with your…" at bounding box center [204, 284] width 133 height 21
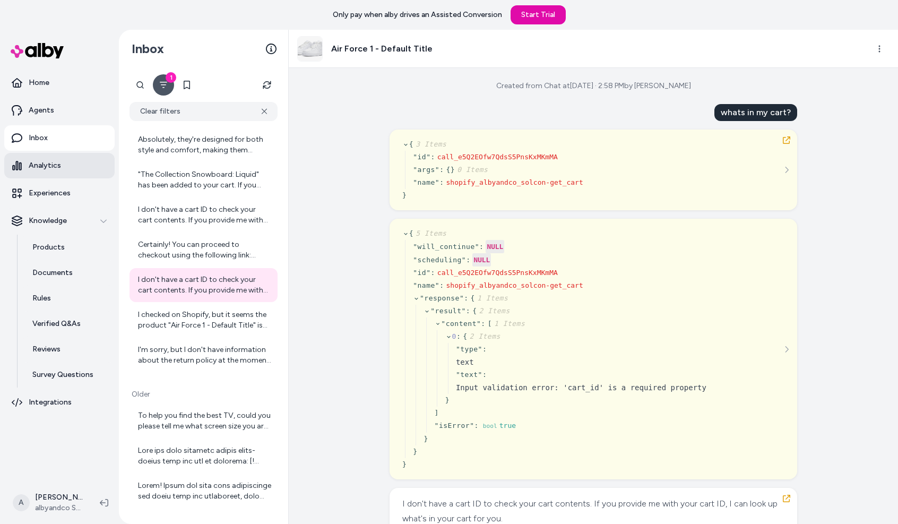
click at [73, 175] on link "Analytics" at bounding box center [59, 165] width 110 height 25
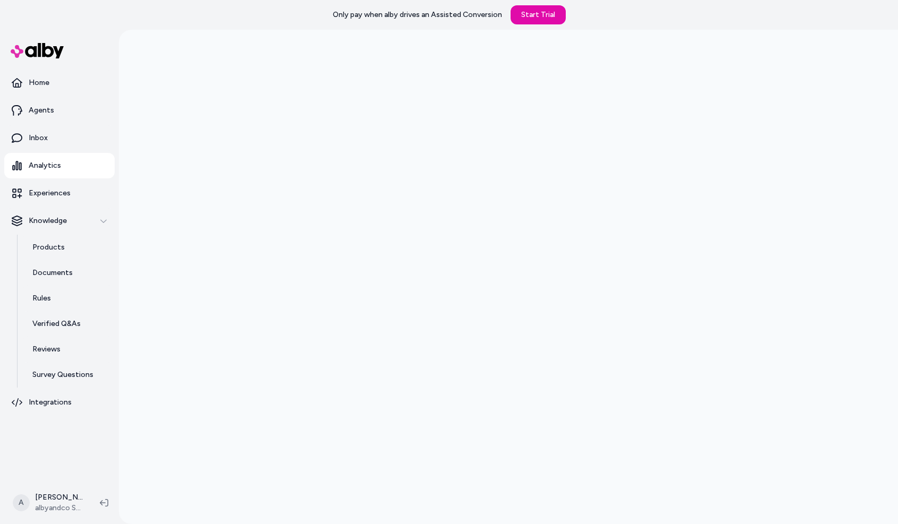
click at [159, 196] on div at bounding box center [508, 292] width 779 height 524
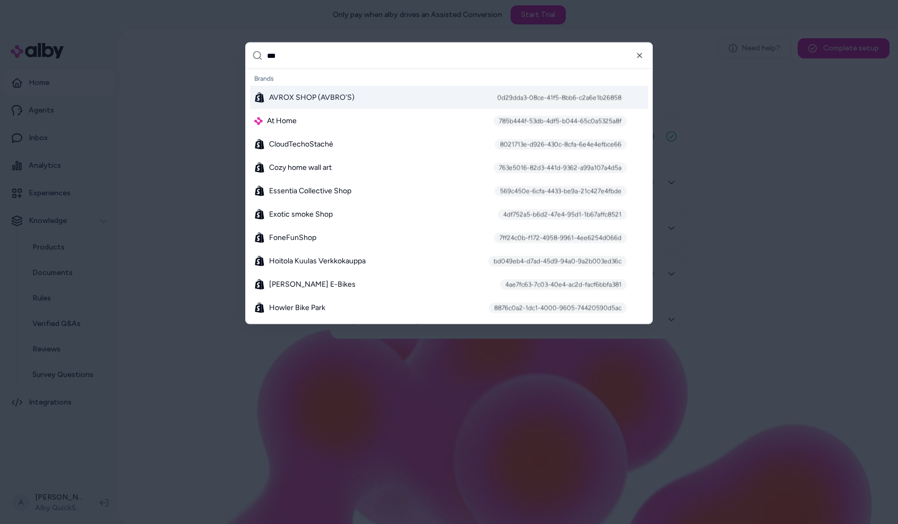
type input "****"
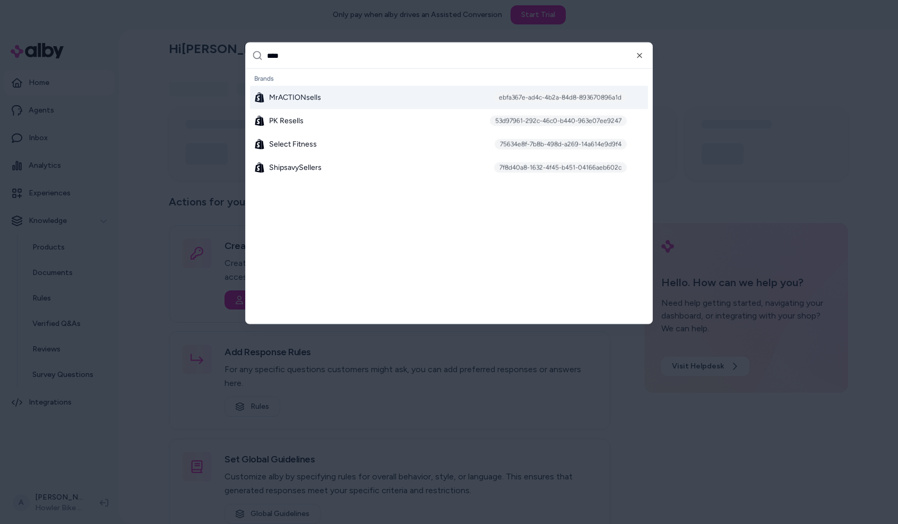
type input "*****"
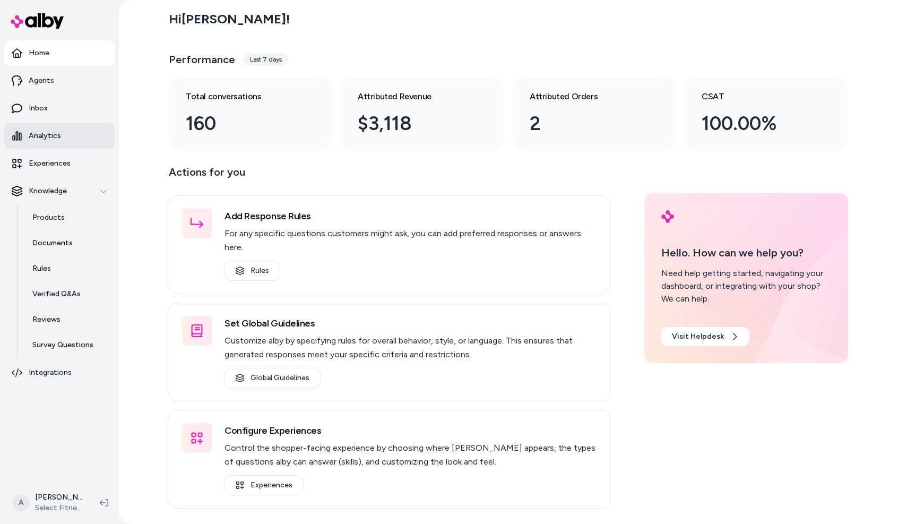
click at [62, 141] on link "Analytics" at bounding box center [59, 135] width 110 height 25
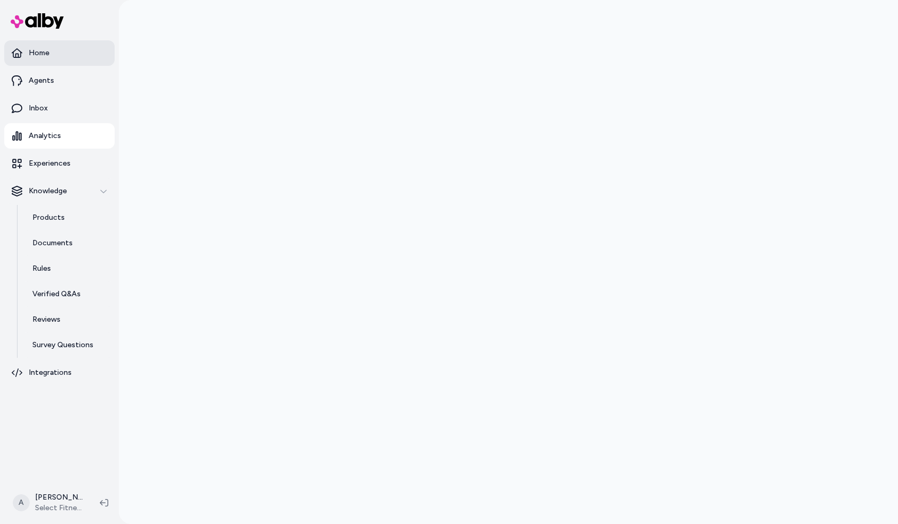
click at [55, 50] on link "Home" at bounding box center [59, 52] width 110 height 25
drag, startPoint x: 853, startPoint y: 311, endPoint x: 850, endPoint y: 305, distance: 6.7
click at [854, 311] on div at bounding box center [508, 262] width 779 height 524
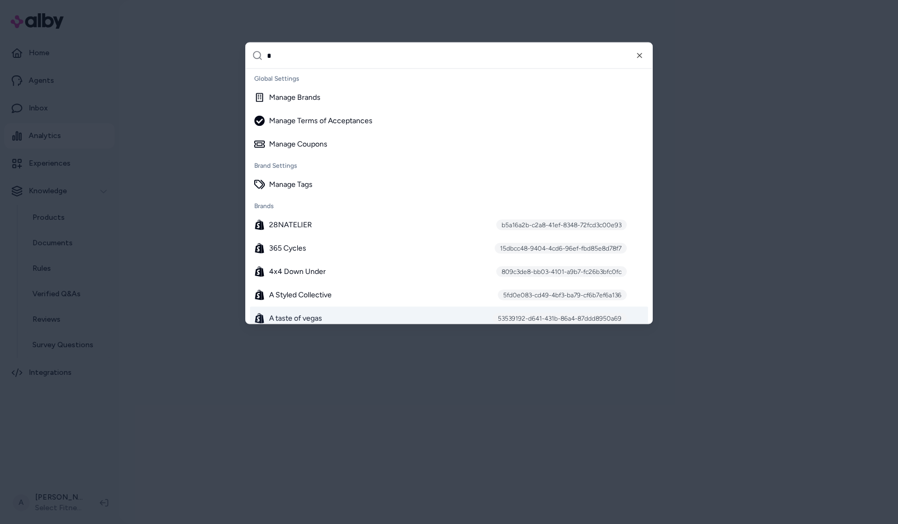
type input "*"
click at [416, 322] on div "A taste of vegas 53539192-d641-431b-86a4-87ddd8950a69" at bounding box center [449, 318] width 398 height 23
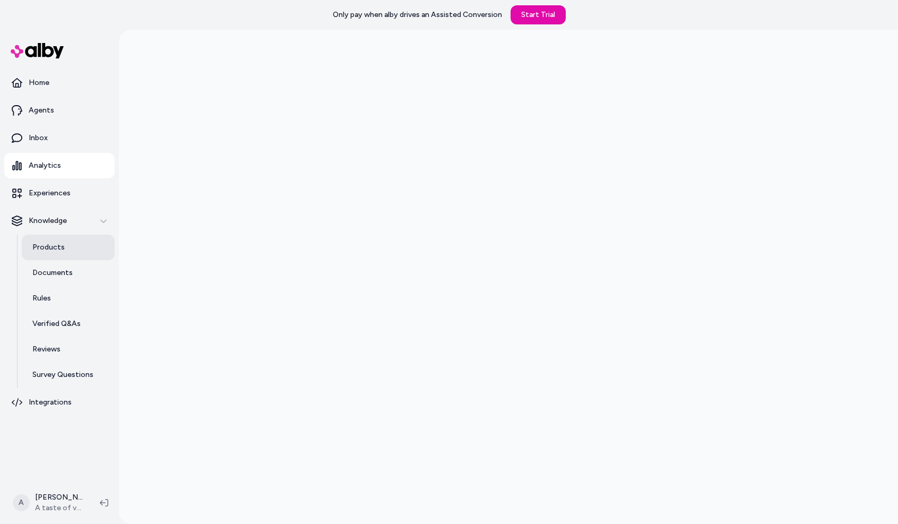
click at [65, 254] on link "Products" at bounding box center [68, 247] width 93 height 25
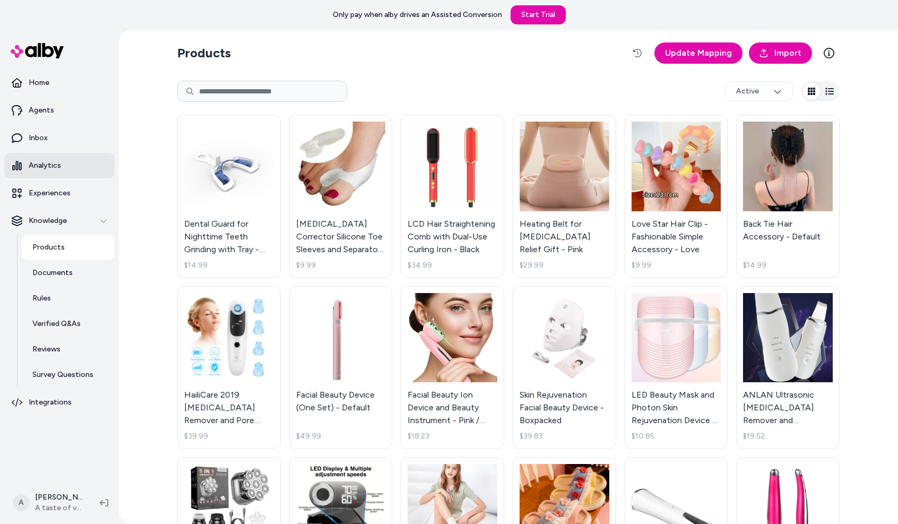
click at [59, 173] on link "Analytics" at bounding box center [59, 165] width 110 height 25
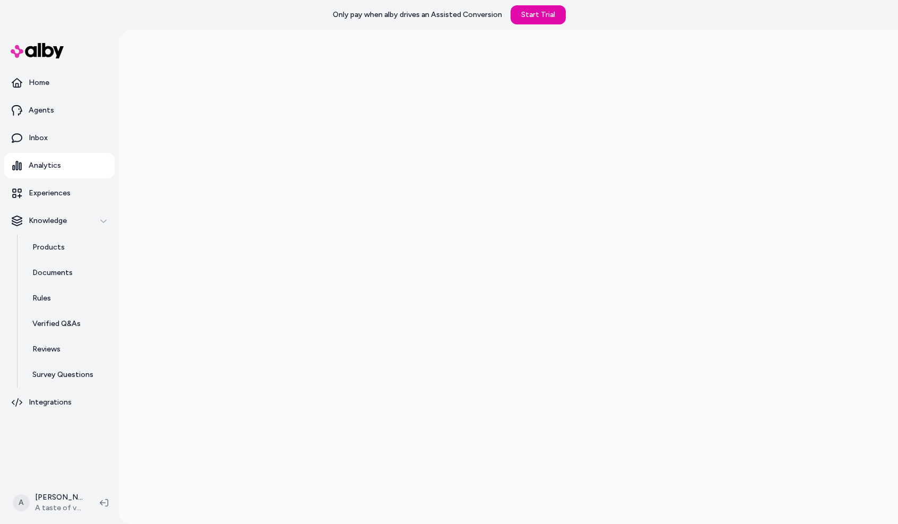
click at [167, 174] on div at bounding box center [508, 292] width 779 height 524
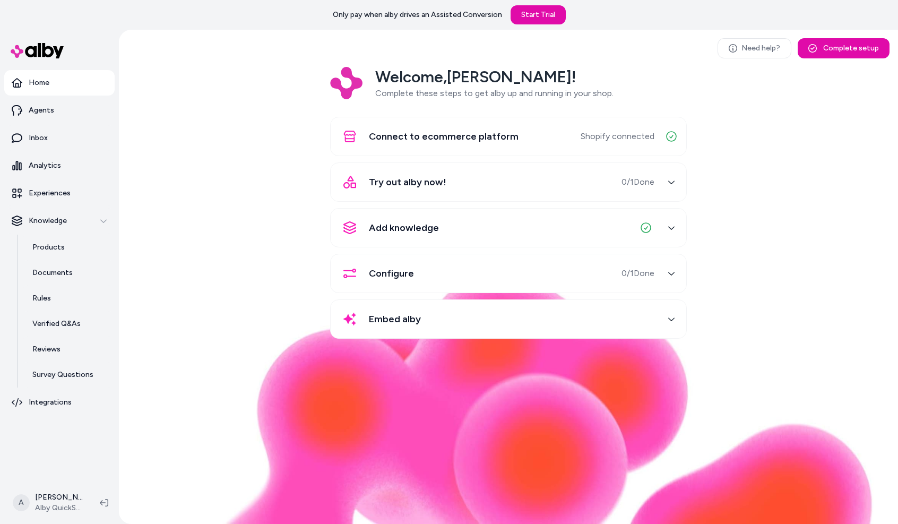
click at [218, 171] on div "Welcome, [PERSON_NAME] ! Complete these steps to get alby up and running in you…" at bounding box center [508, 210] width 762 height 287
click at [48, 252] on p "Products" at bounding box center [48, 247] width 32 height 11
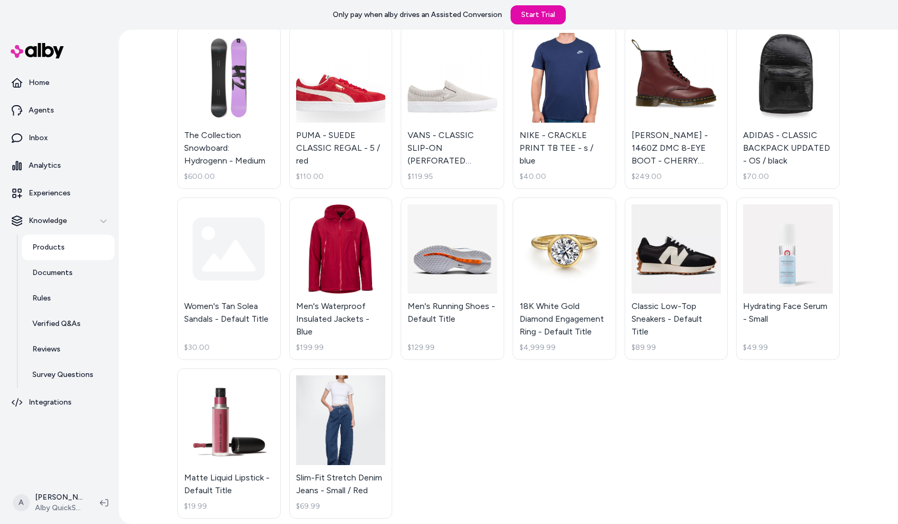
scroll to position [91, 0]
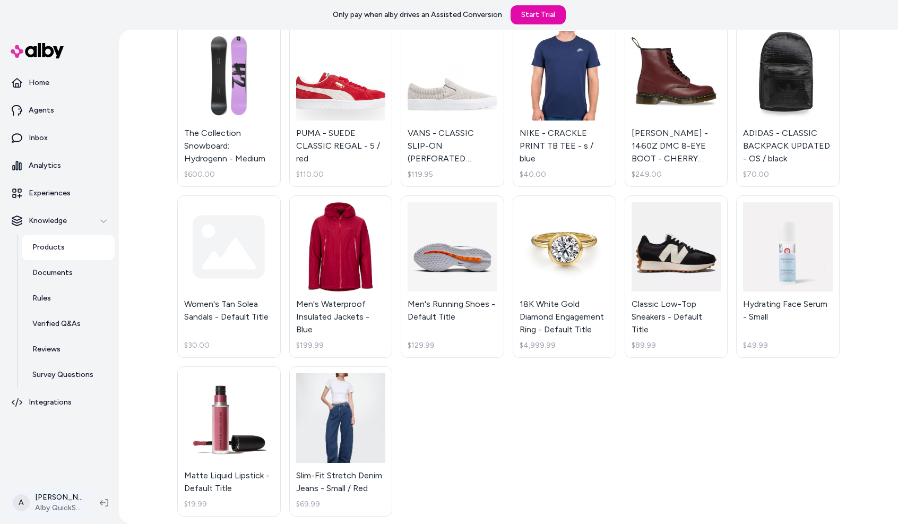
click at [44, 489] on html "Only pay when alby drives an Assisted Conversion Start Trial Home Agents Inbox …" at bounding box center [449, 262] width 898 height 524
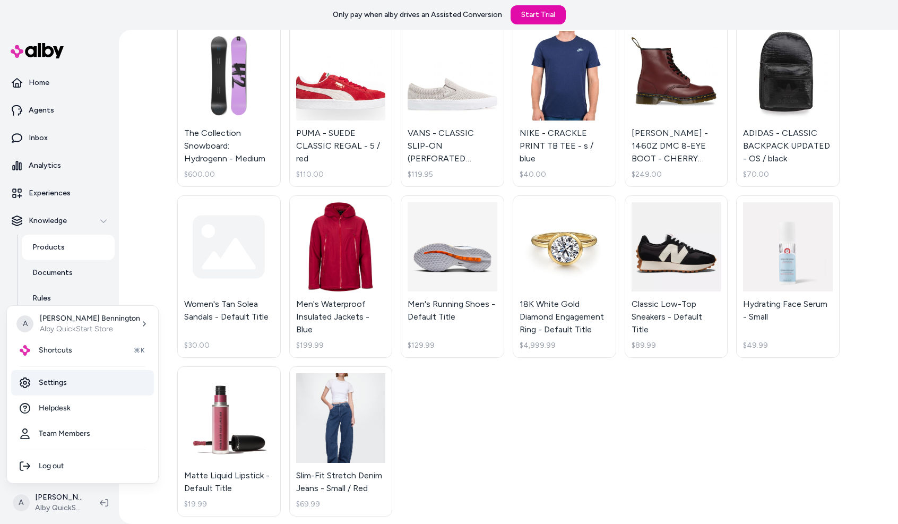
click at [106, 381] on link "Settings" at bounding box center [82, 382] width 143 height 25
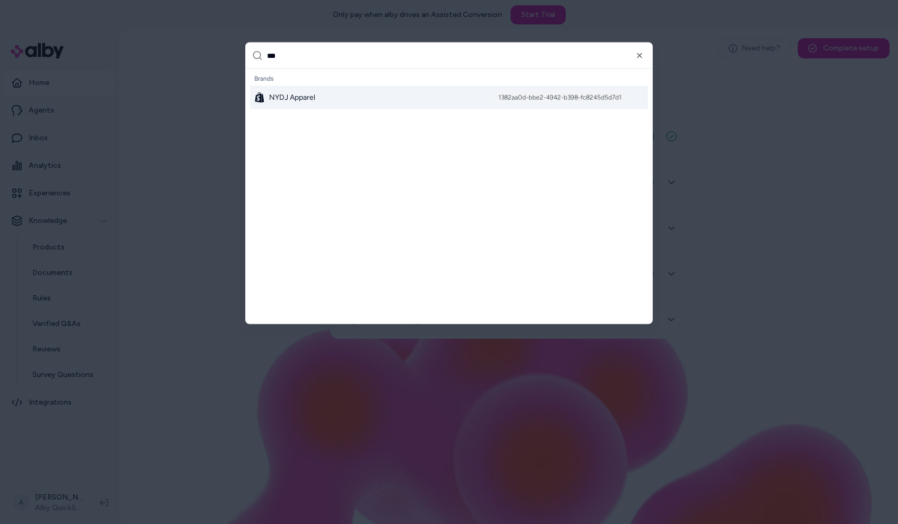
type input "****"
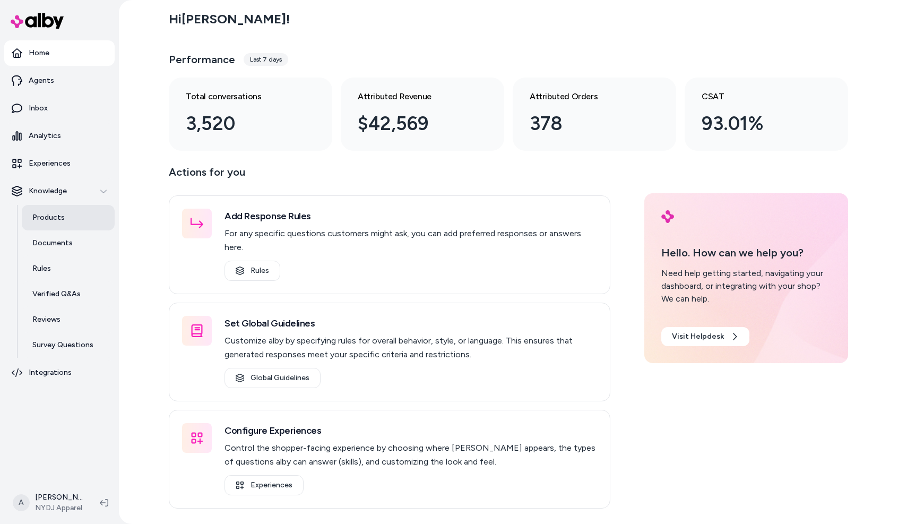
click at [42, 222] on p "Products" at bounding box center [48, 217] width 32 height 11
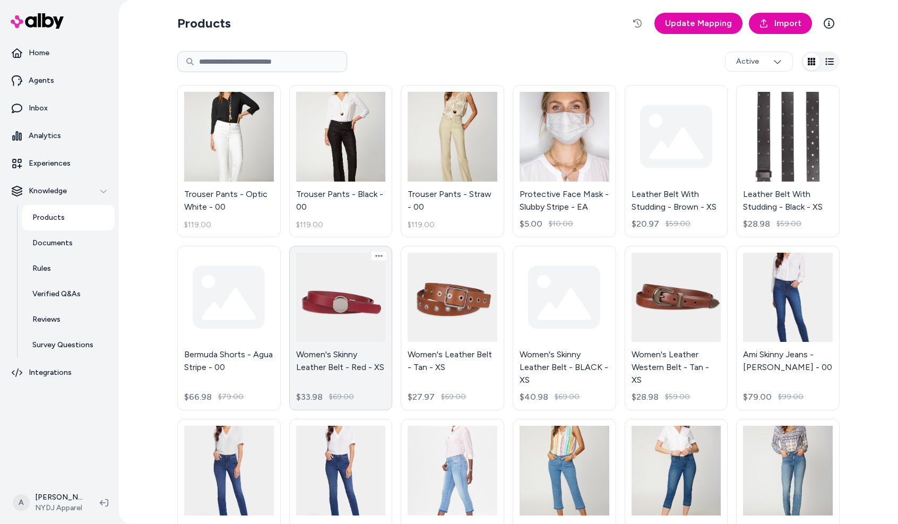
click at [350, 308] on link "Women's Skinny Leather Belt - Red - XS $33.98 $69.00" at bounding box center [341, 328] width 104 height 165
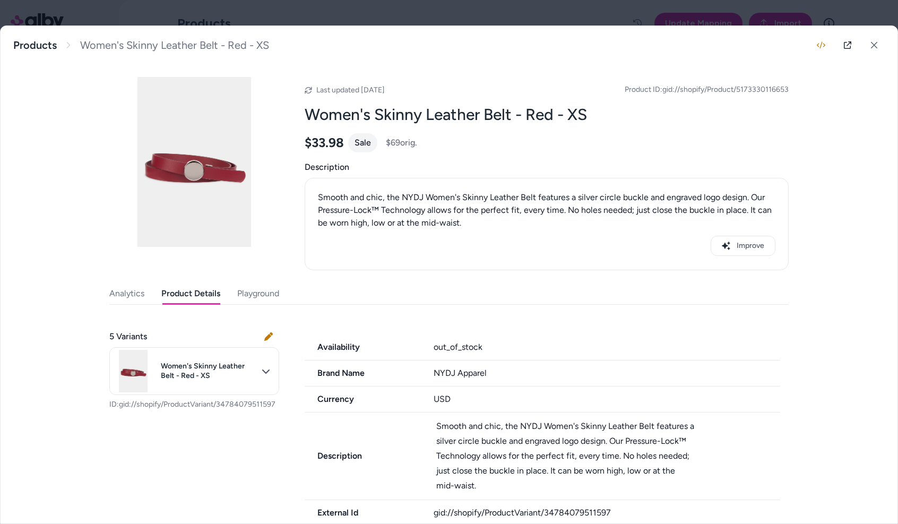
click at [204, 298] on button "Product Details" at bounding box center [190, 293] width 59 height 21
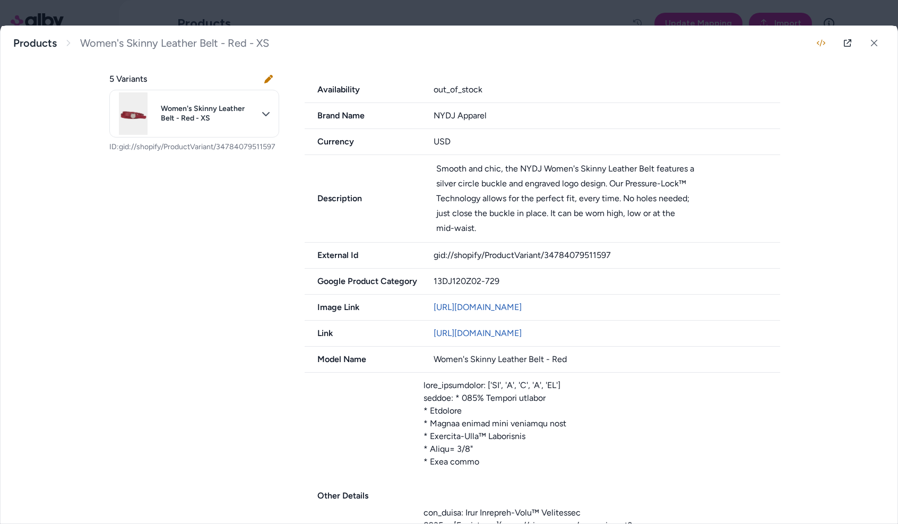
scroll to position [267, 0]
